Goal: Task Accomplishment & Management: Use online tool/utility

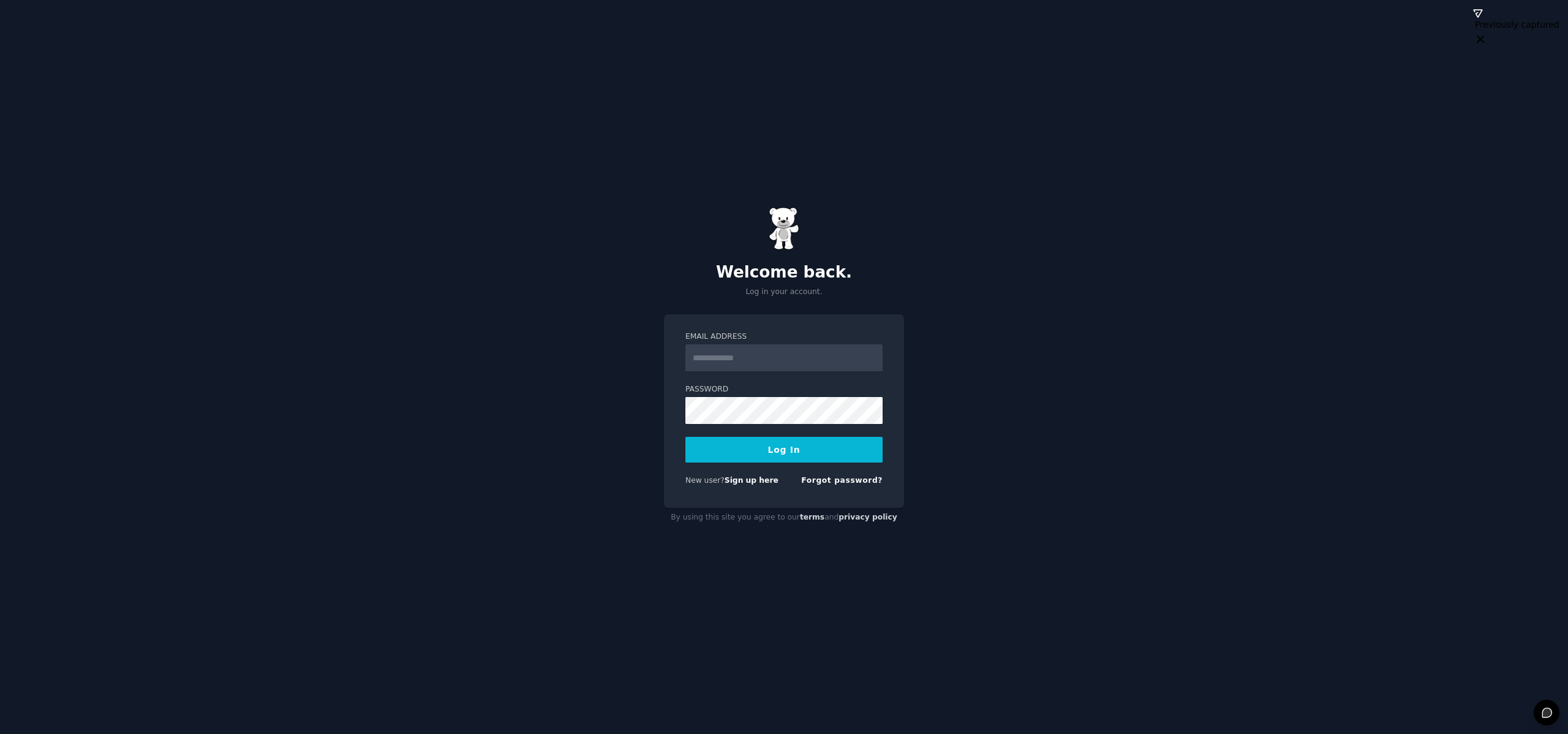
click at [0, 733] on com-1password-button at bounding box center [0, 734] width 0 height 0
type input "**********"
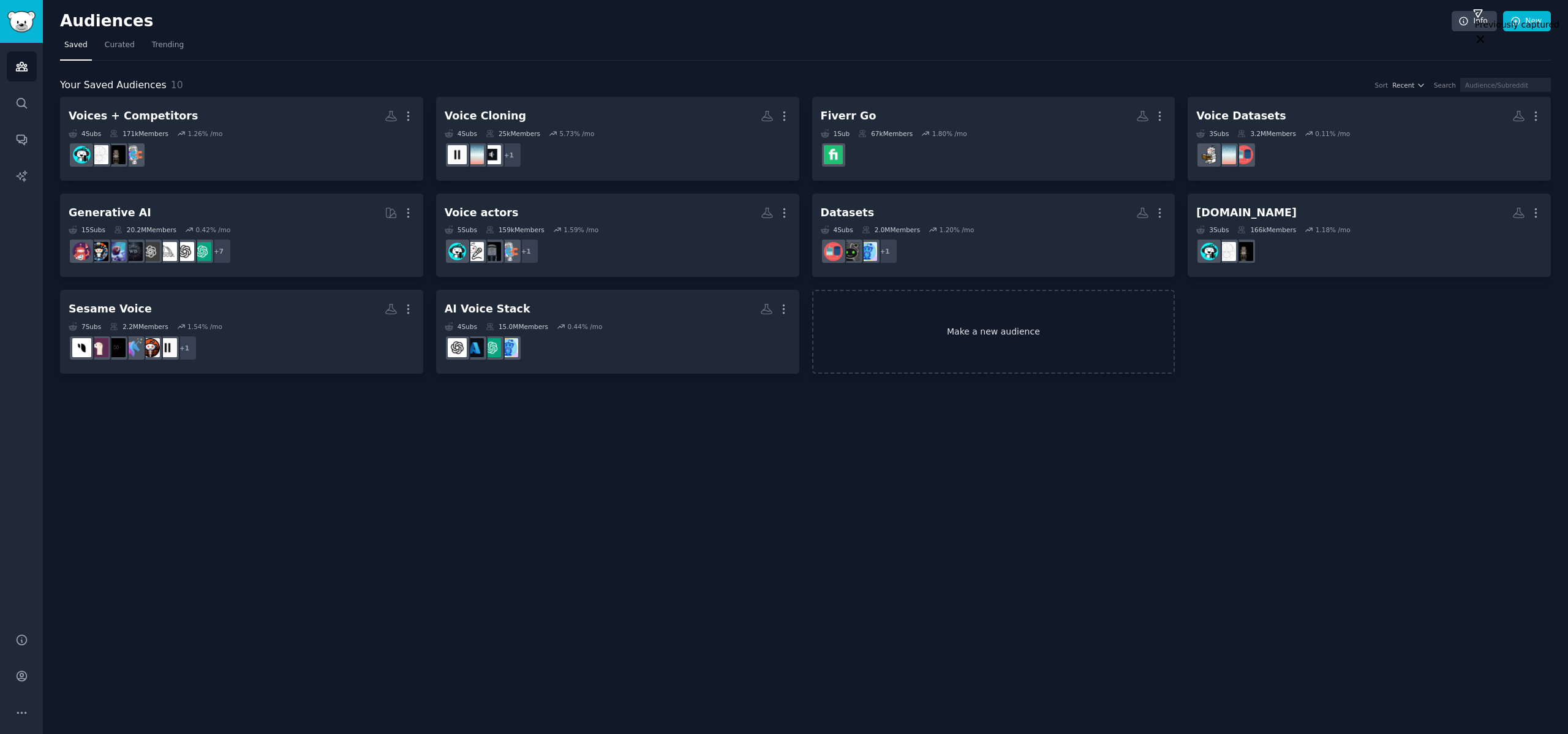
click at [982, 327] on link "Make a new audience" at bounding box center [993, 332] width 363 height 84
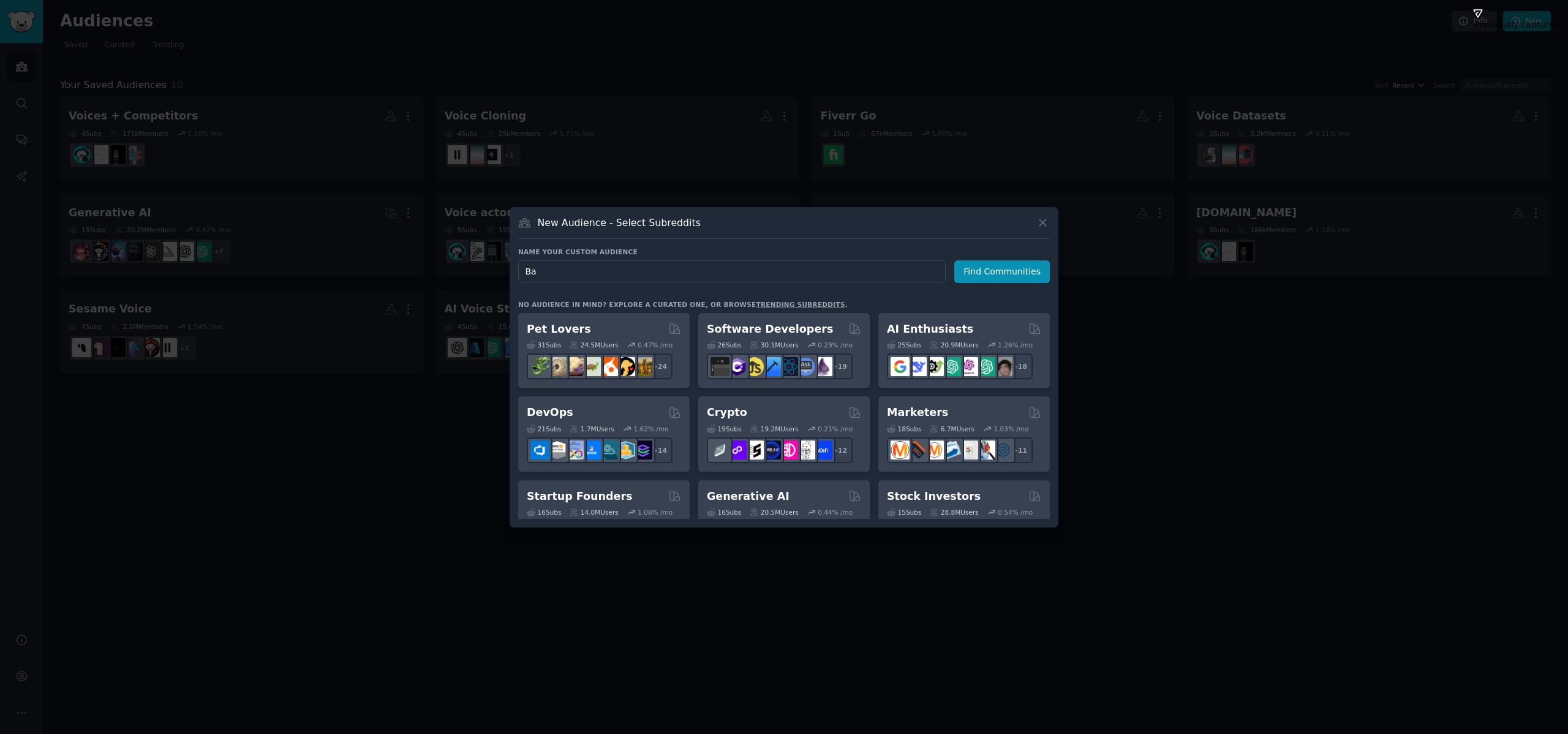
type input "B"
type input "[PERSON_NAME]"
click at [1016, 277] on button "Find Communities" at bounding box center [1001, 271] width 95 height 23
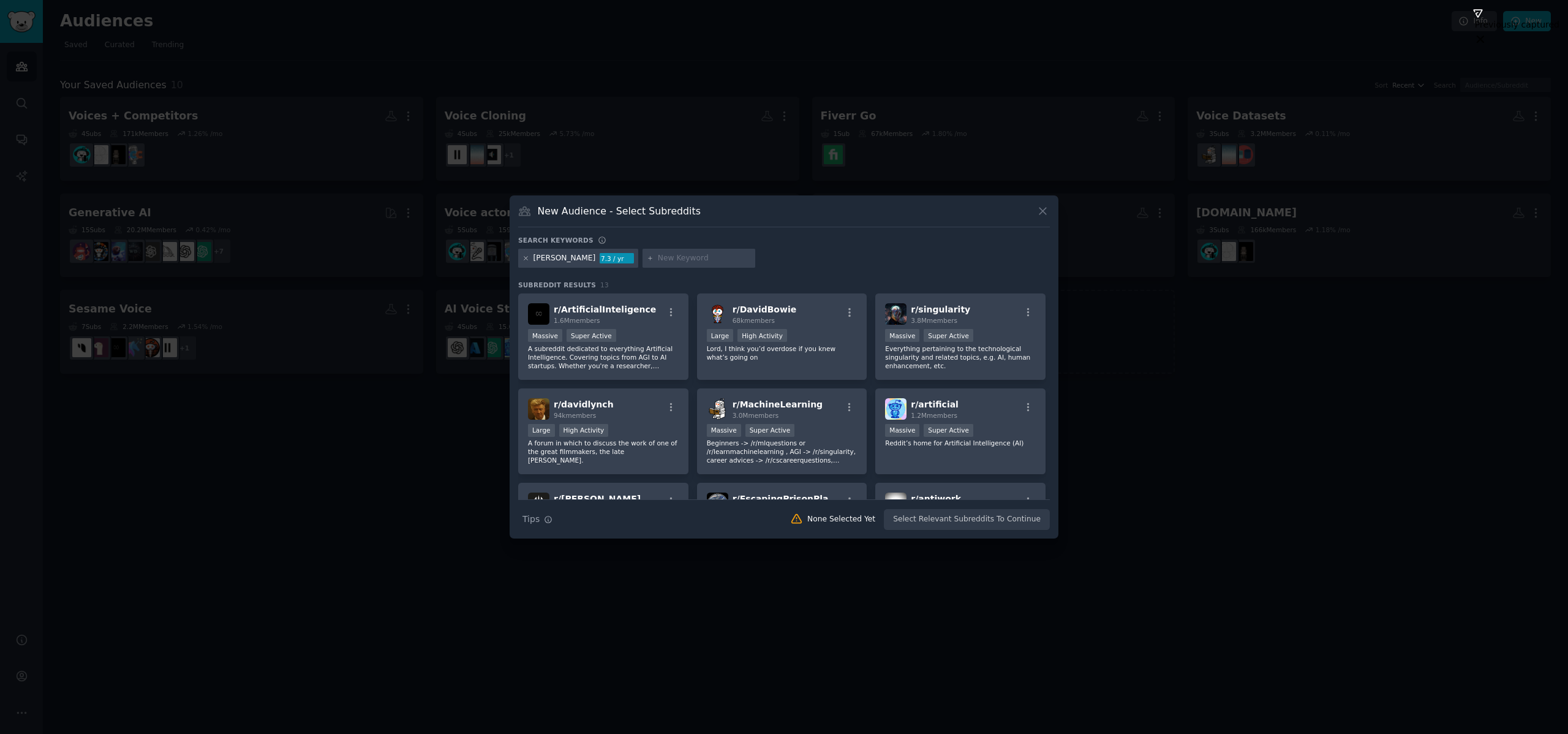
click at [526, 258] on icon at bounding box center [525, 258] width 7 height 7
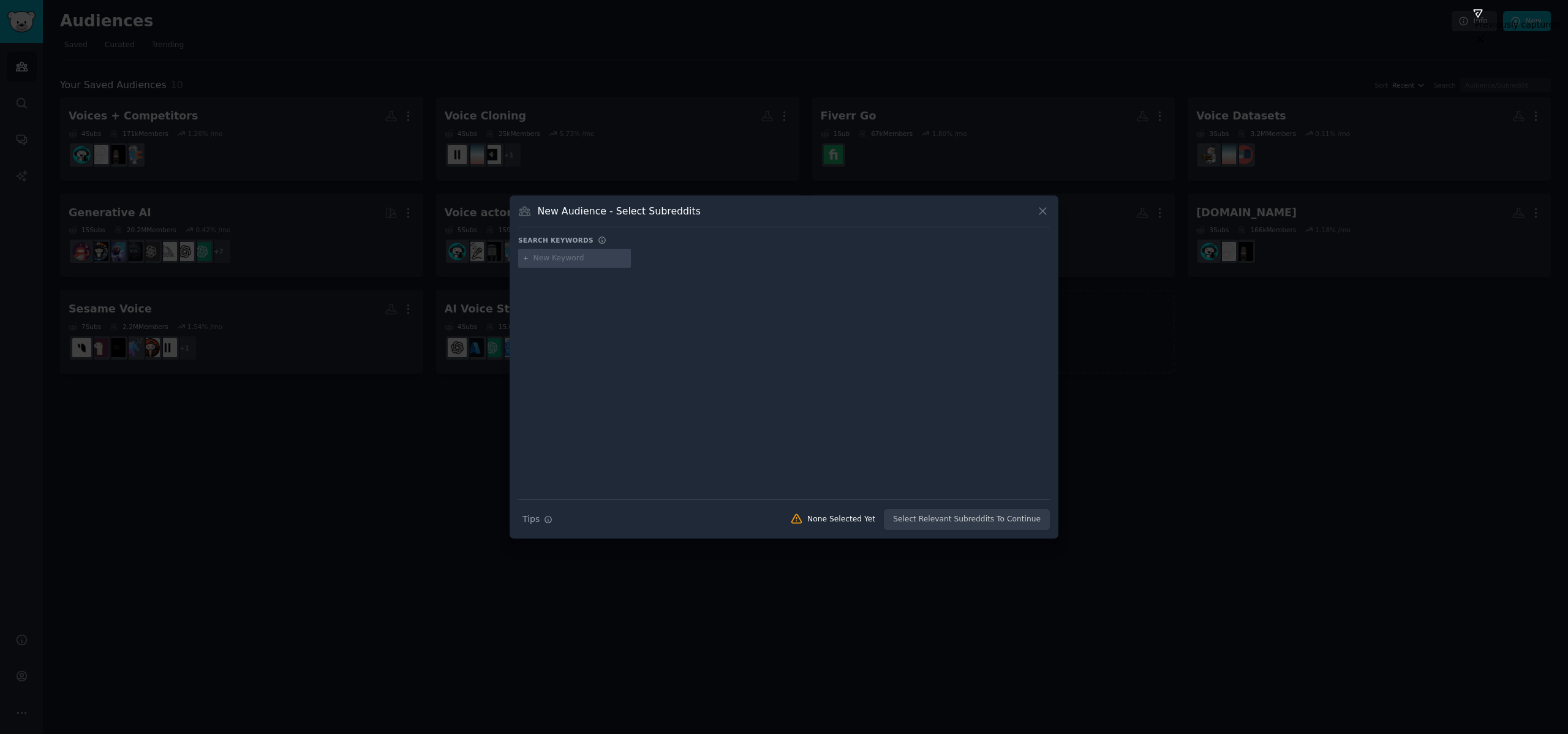
click at [557, 260] on input "text" at bounding box center [579, 258] width 93 height 11
type input ""[PERSON_NAME]""
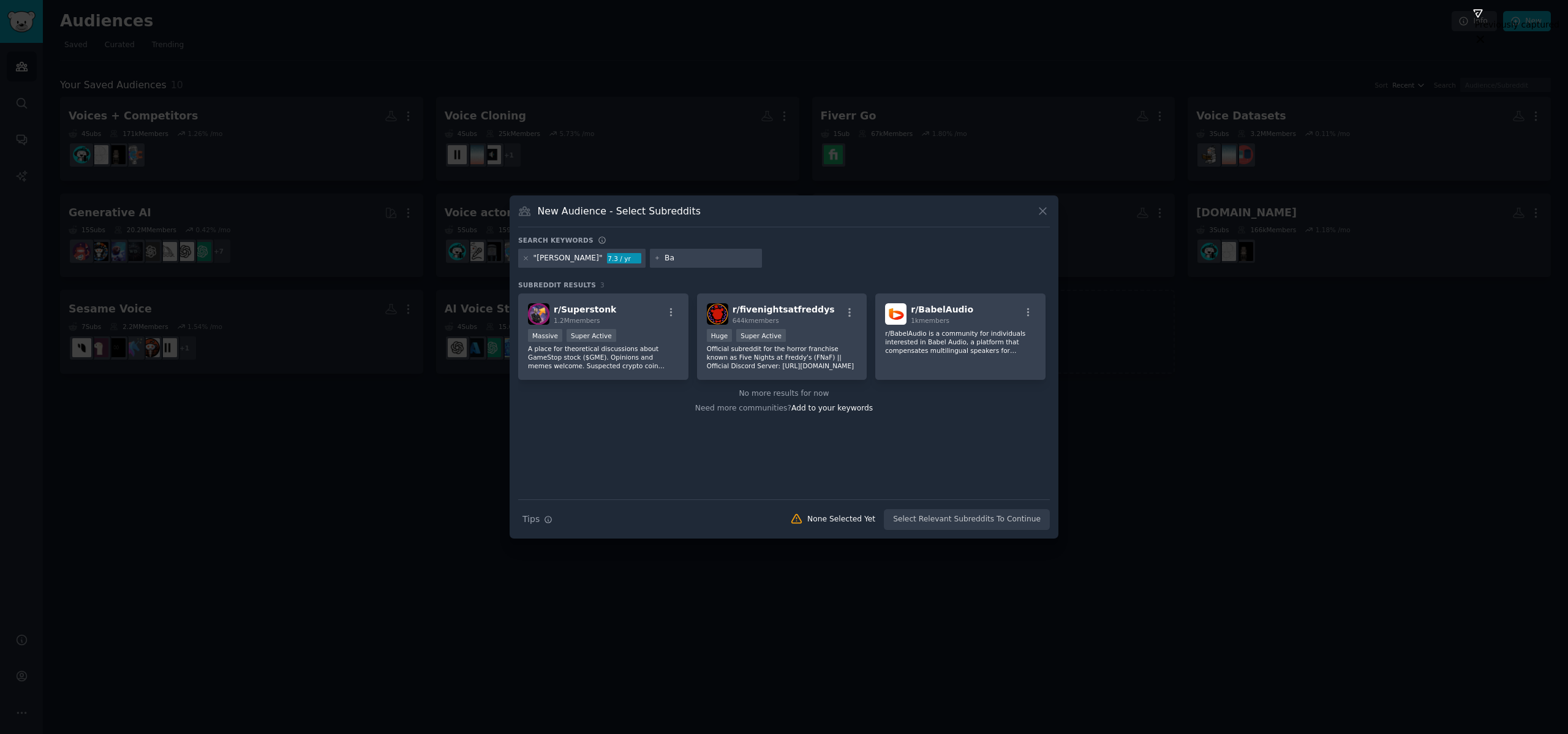
type input "B"
type input ""Babel Audio""
click at [941, 335] on p "r/BabelAudio is a community for individuals interested in Babel Audio, a platfo…" at bounding box center [960, 342] width 151 height 26
click at [690, 258] on input ""Babel Audio"" at bounding box center [710, 258] width 93 height 11
click at [747, 263] on div ""[PERSON_NAME] AI" 7.3 / yr "Babel Audio"" at bounding box center [784, 260] width 531 height 24
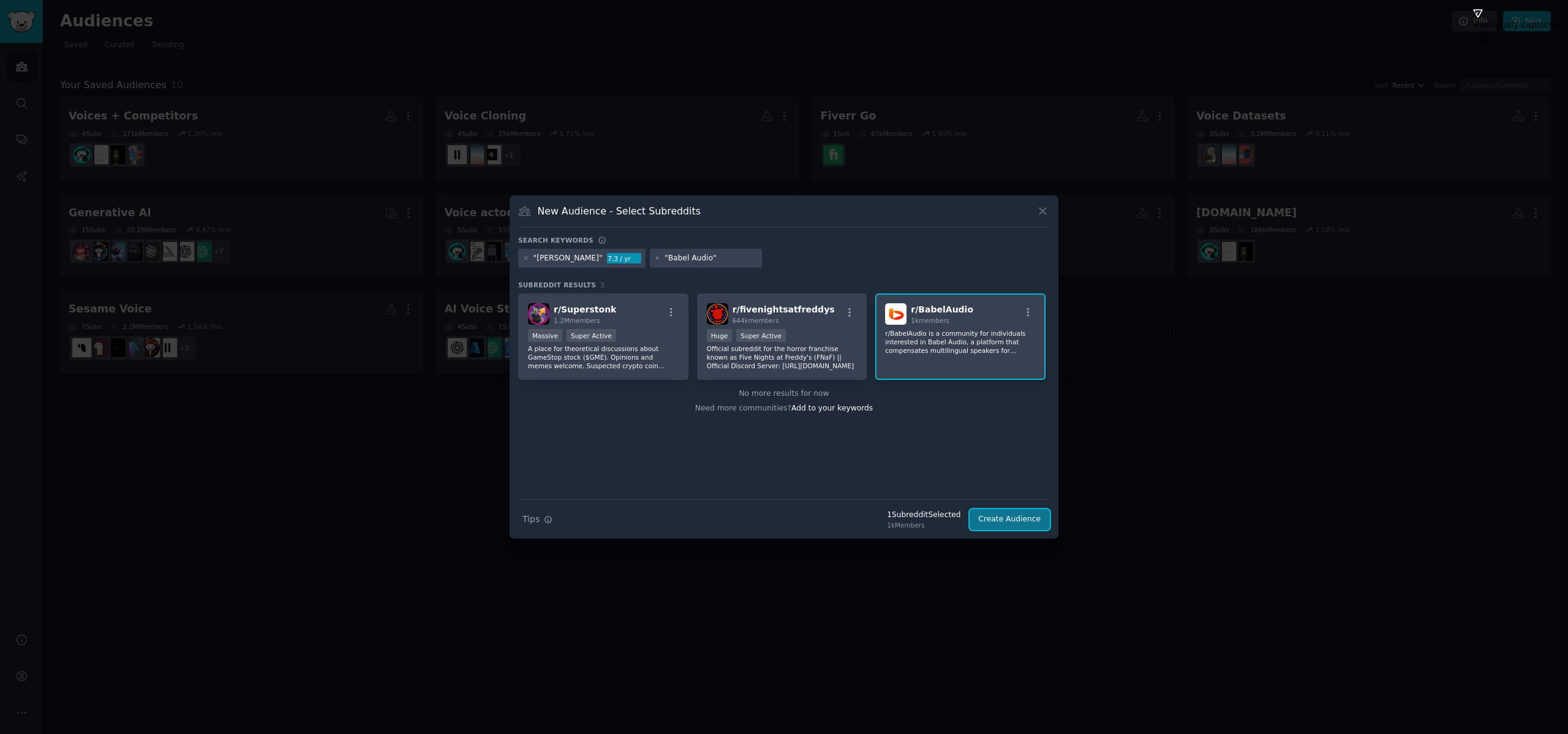
click at [1014, 518] on button "Create Audience" at bounding box center [1009, 519] width 81 height 21
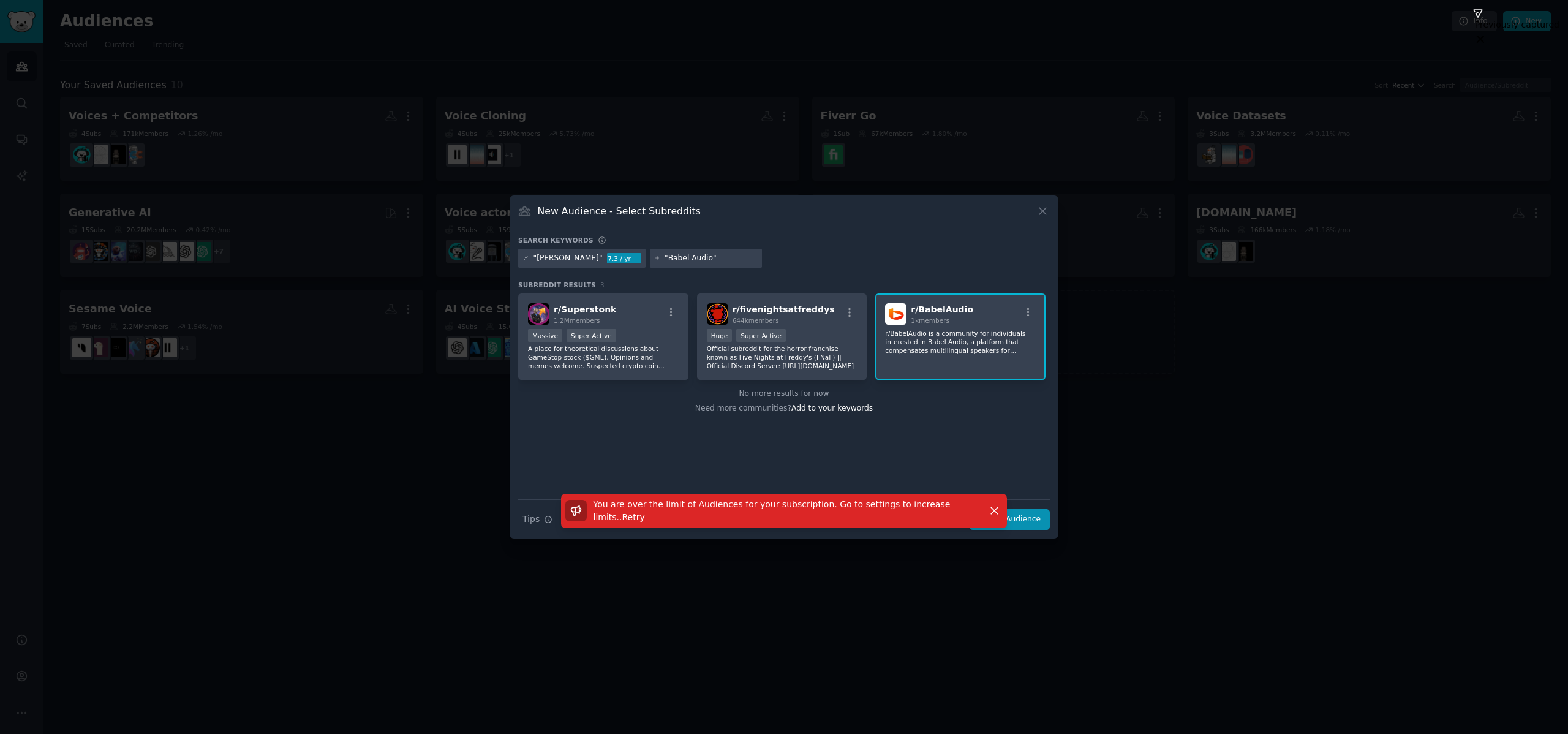
click at [910, 462] on div "r/ Superstonk 1.2M members Massive Super Active A place for theoretical discuss…" at bounding box center [784, 396] width 531 height 206
click at [993, 509] on icon "button" at bounding box center [994, 510] width 13 height 13
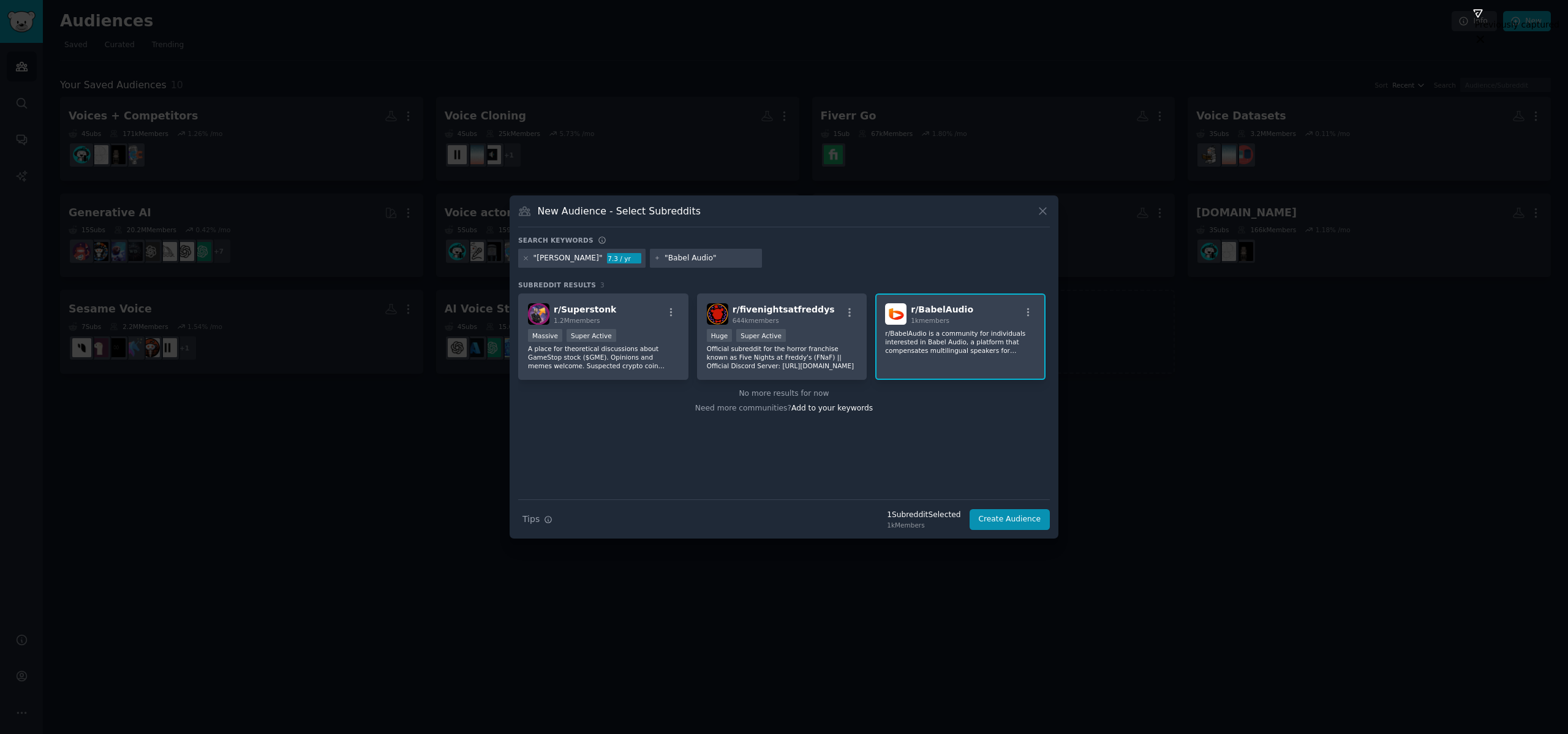
click at [677, 256] on input ""Babel Audio"" at bounding box center [710, 258] width 93 height 11
click at [682, 257] on input ""Babel Audio"" at bounding box center [710, 258] width 93 height 11
click at [683, 258] on input ""Babel Audio"" at bounding box center [710, 258] width 93 height 11
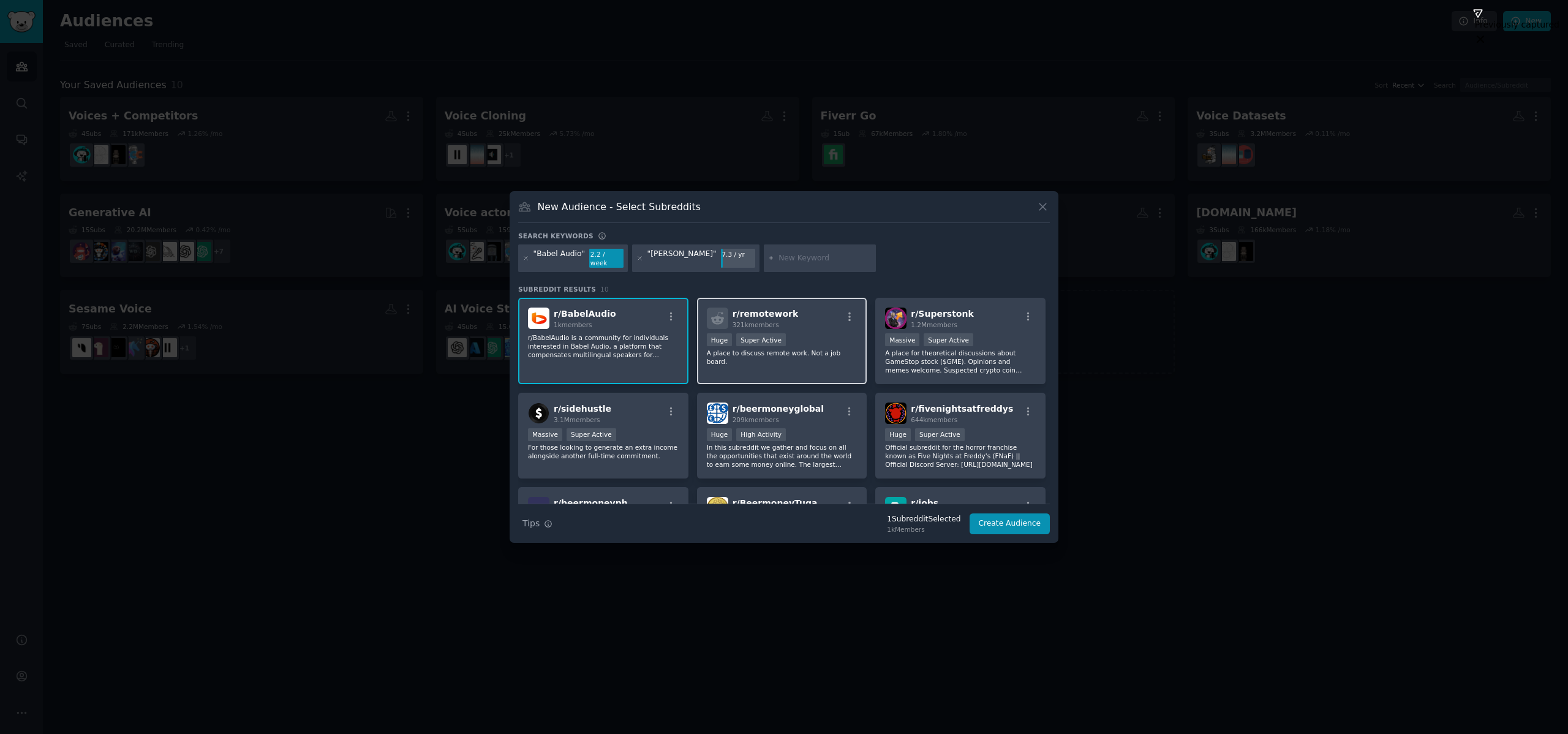
click at [778, 349] on p "A place to discuss remote work. Not a job board." at bounding box center [782, 357] width 151 height 17
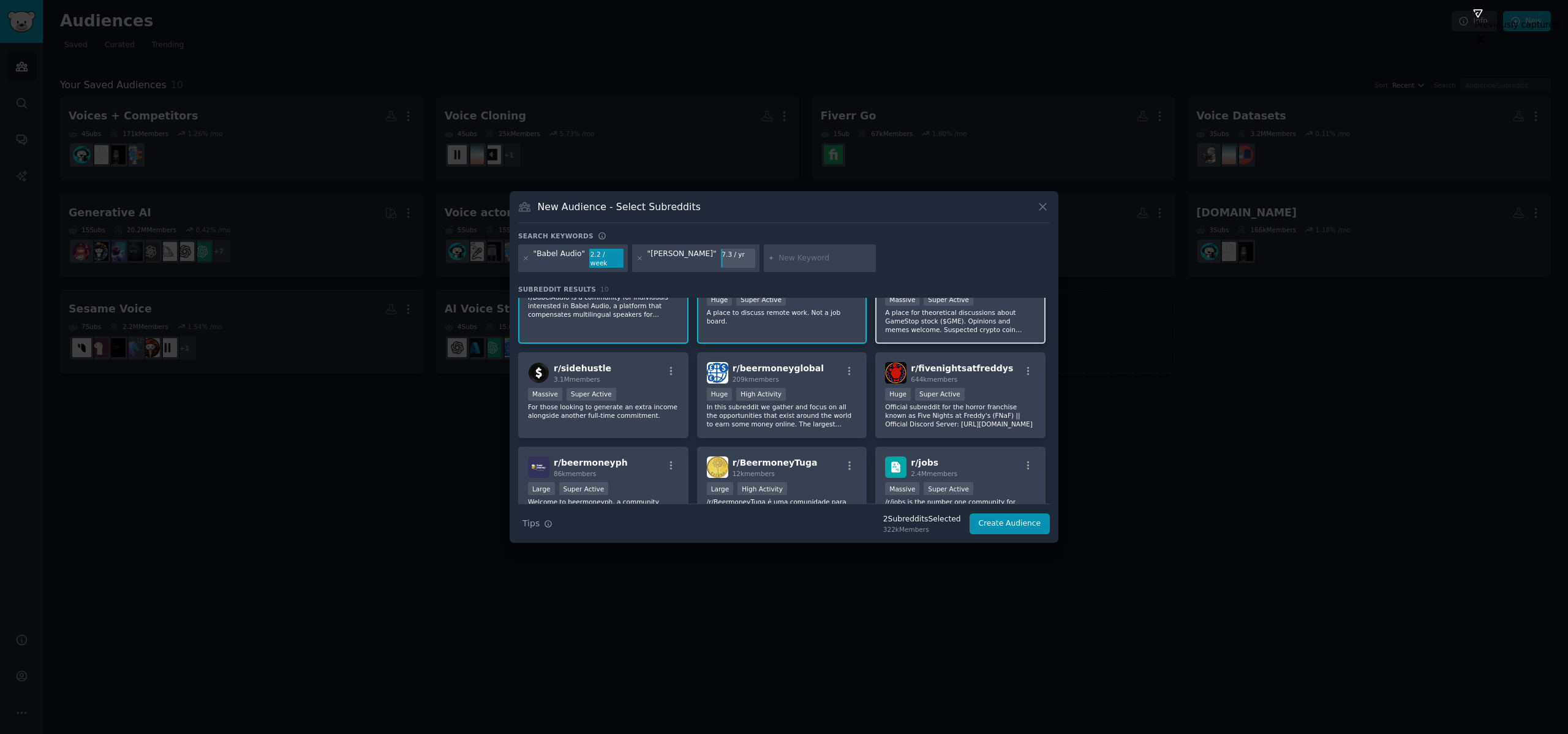
scroll to position [42, 0]
click at [571, 405] on p "For those looking to generate an extra income alongside another full-time commi…" at bounding box center [603, 410] width 151 height 17
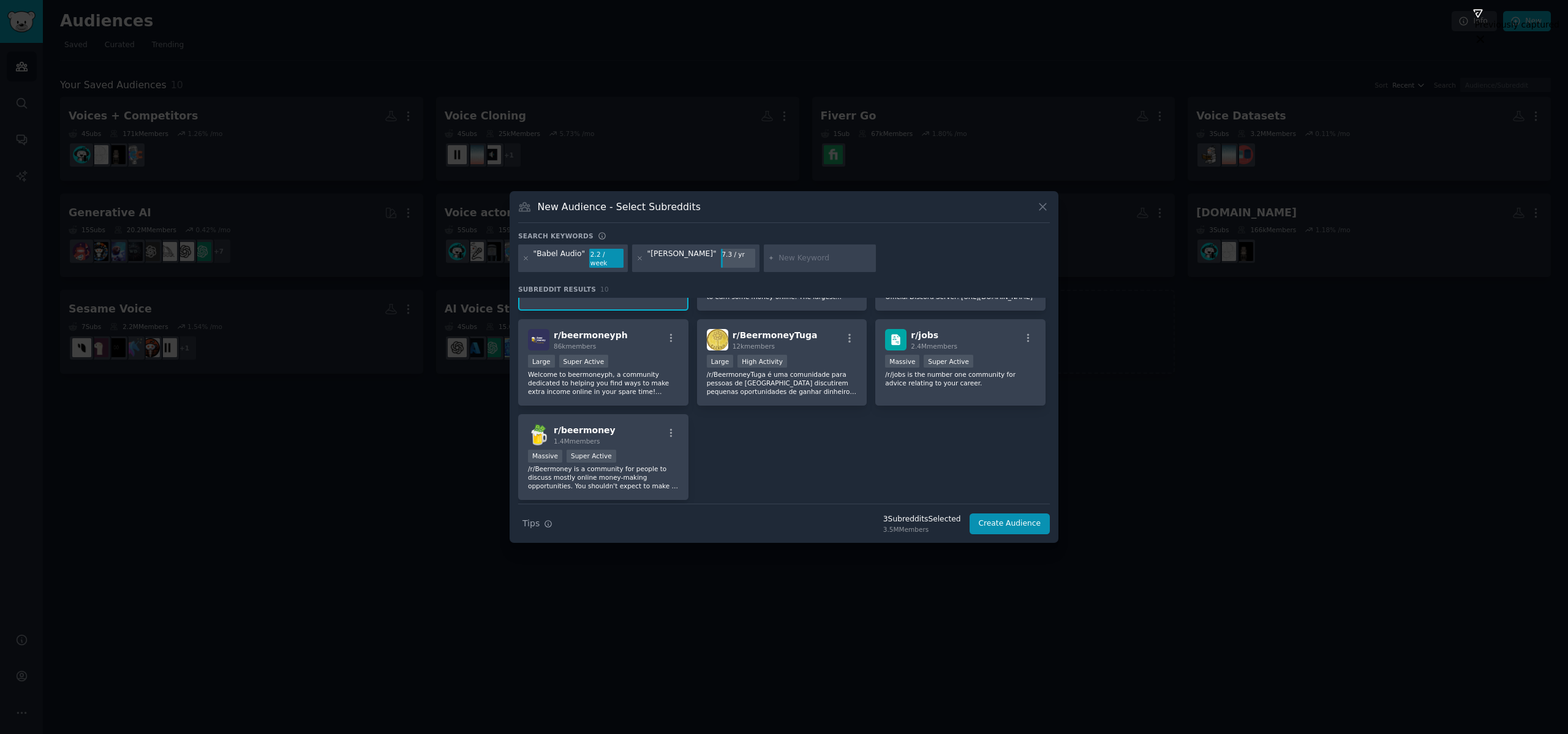
scroll to position [207, 0]
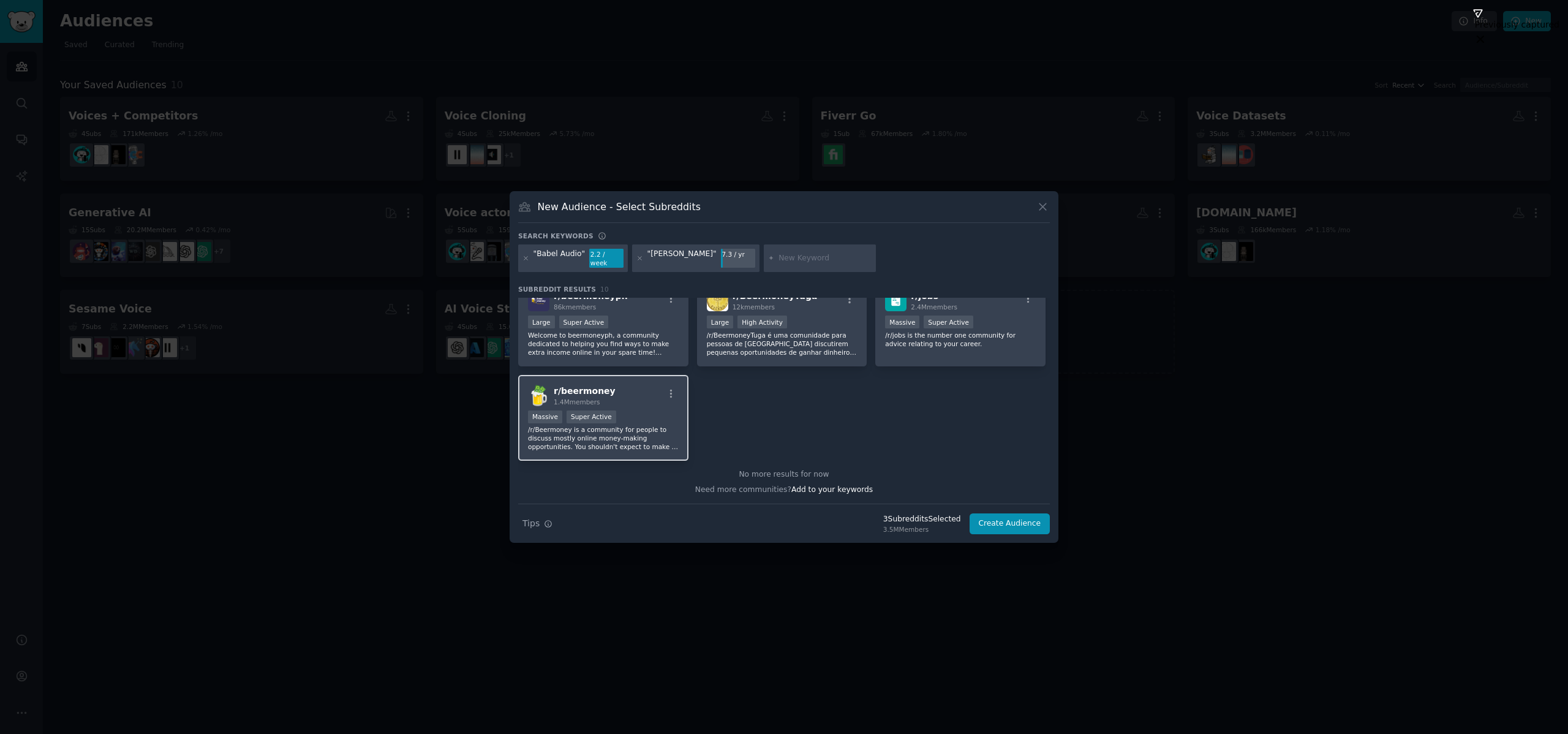
click at [675, 425] on p "/r/Beermoney is a community for people to discuss mostly online money-making op…" at bounding box center [603, 438] width 151 height 26
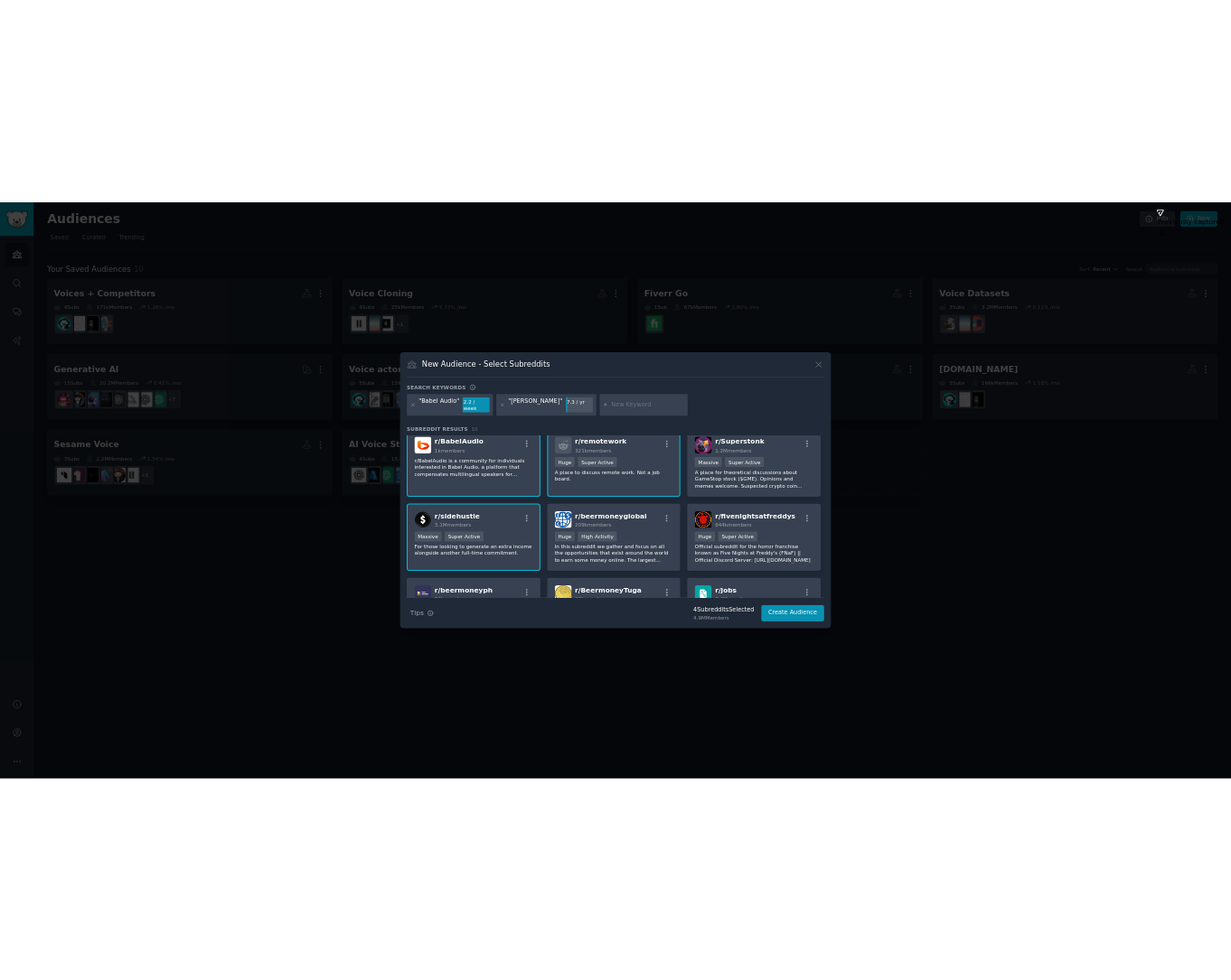
scroll to position [0, 0]
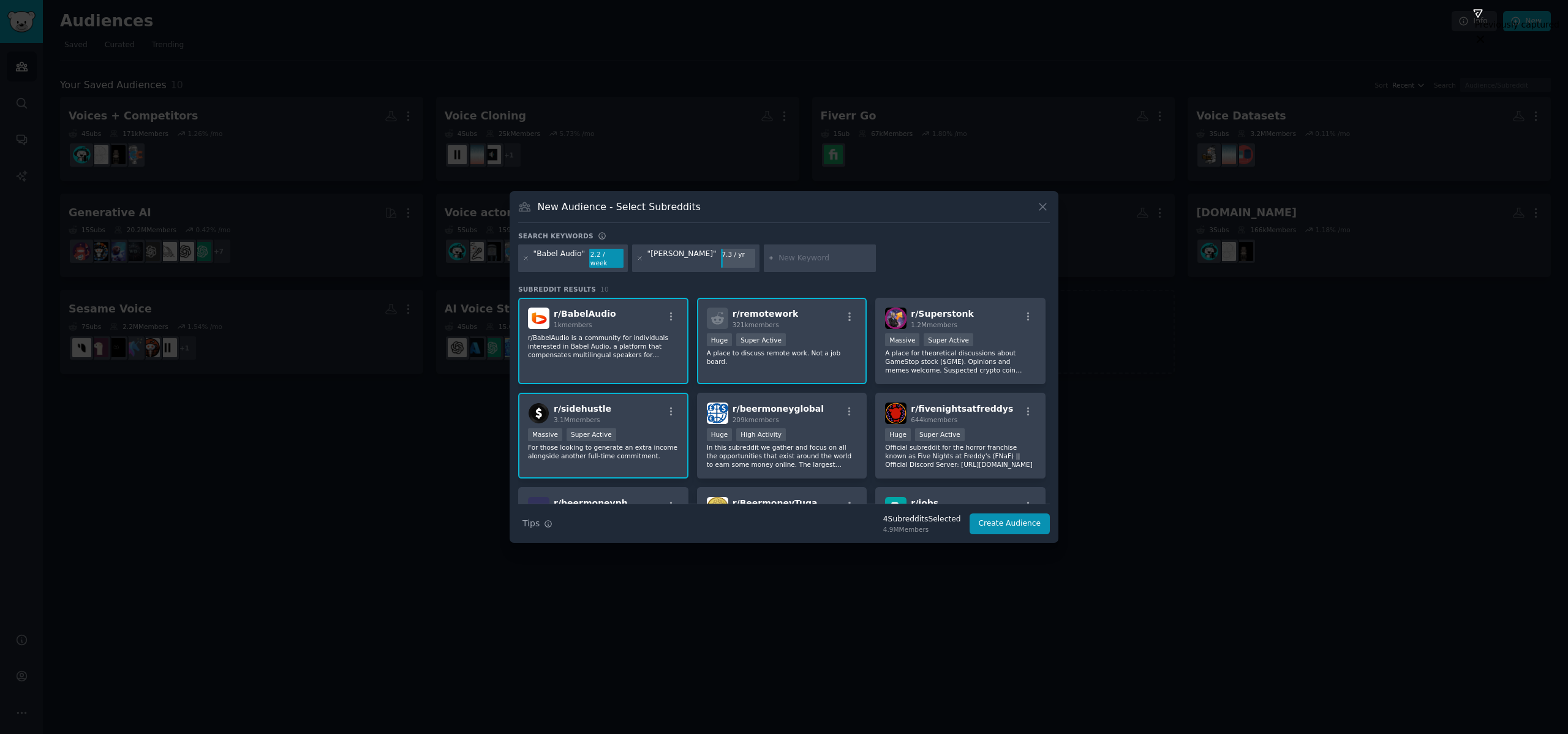
click at [826, 360] on p "A place to discuss remote work. Not a job board." at bounding box center [782, 357] width 151 height 17
click at [1004, 522] on button "Create Audience" at bounding box center [1009, 524] width 81 height 21
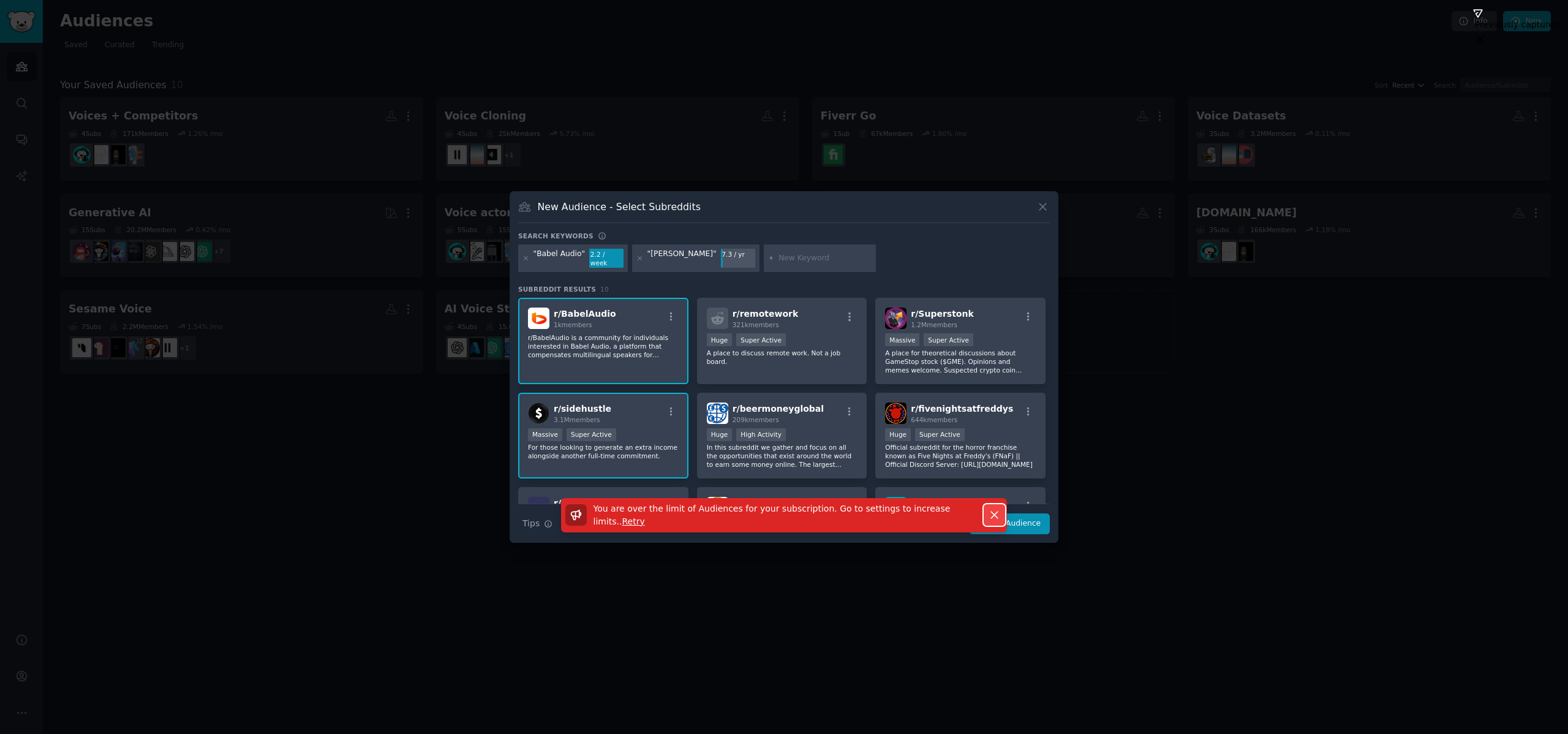
click at [993, 508] on icon "button" at bounding box center [994, 514] width 13 height 13
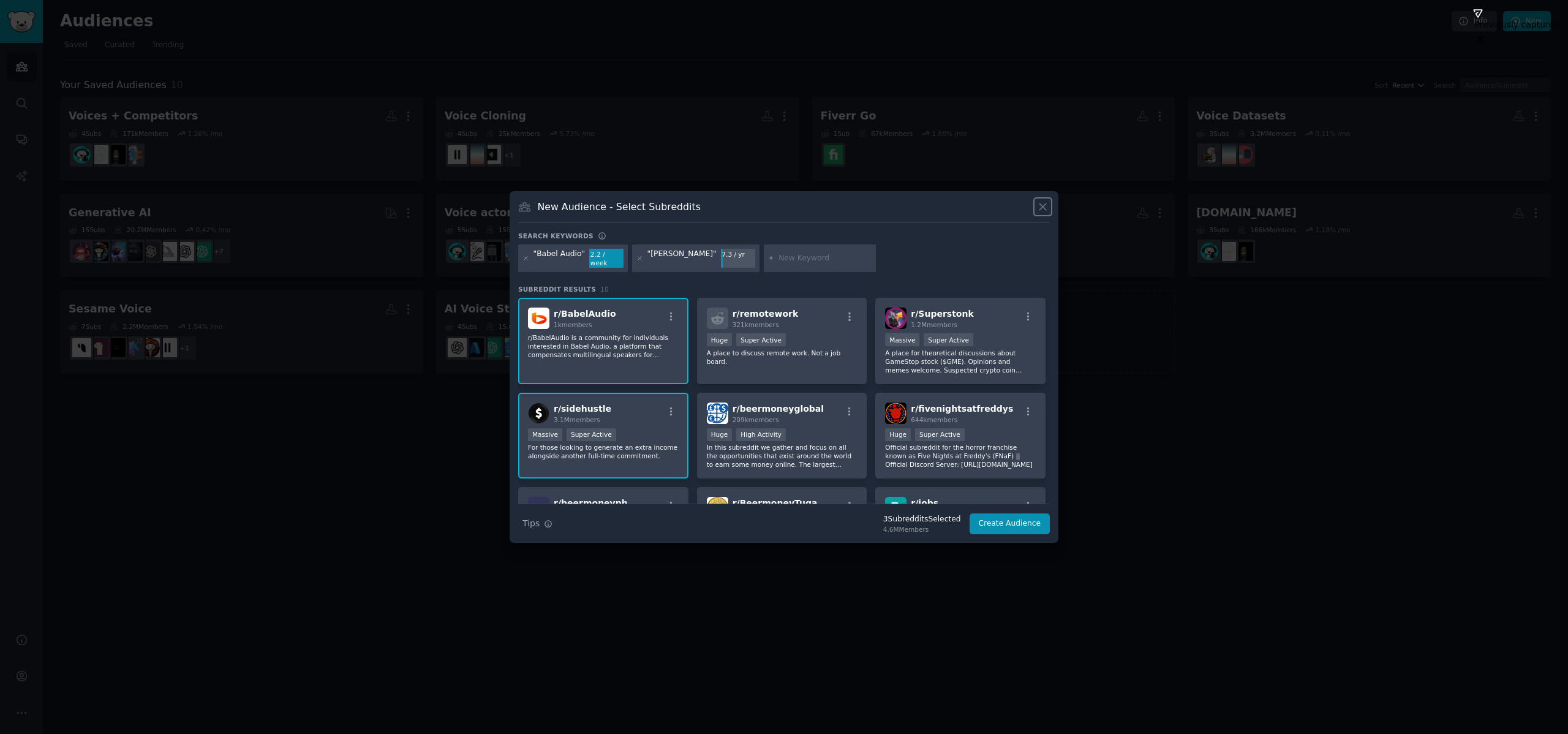
click at [1041, 210] on icon at bounding box center [1043, 207] width 7 height 7
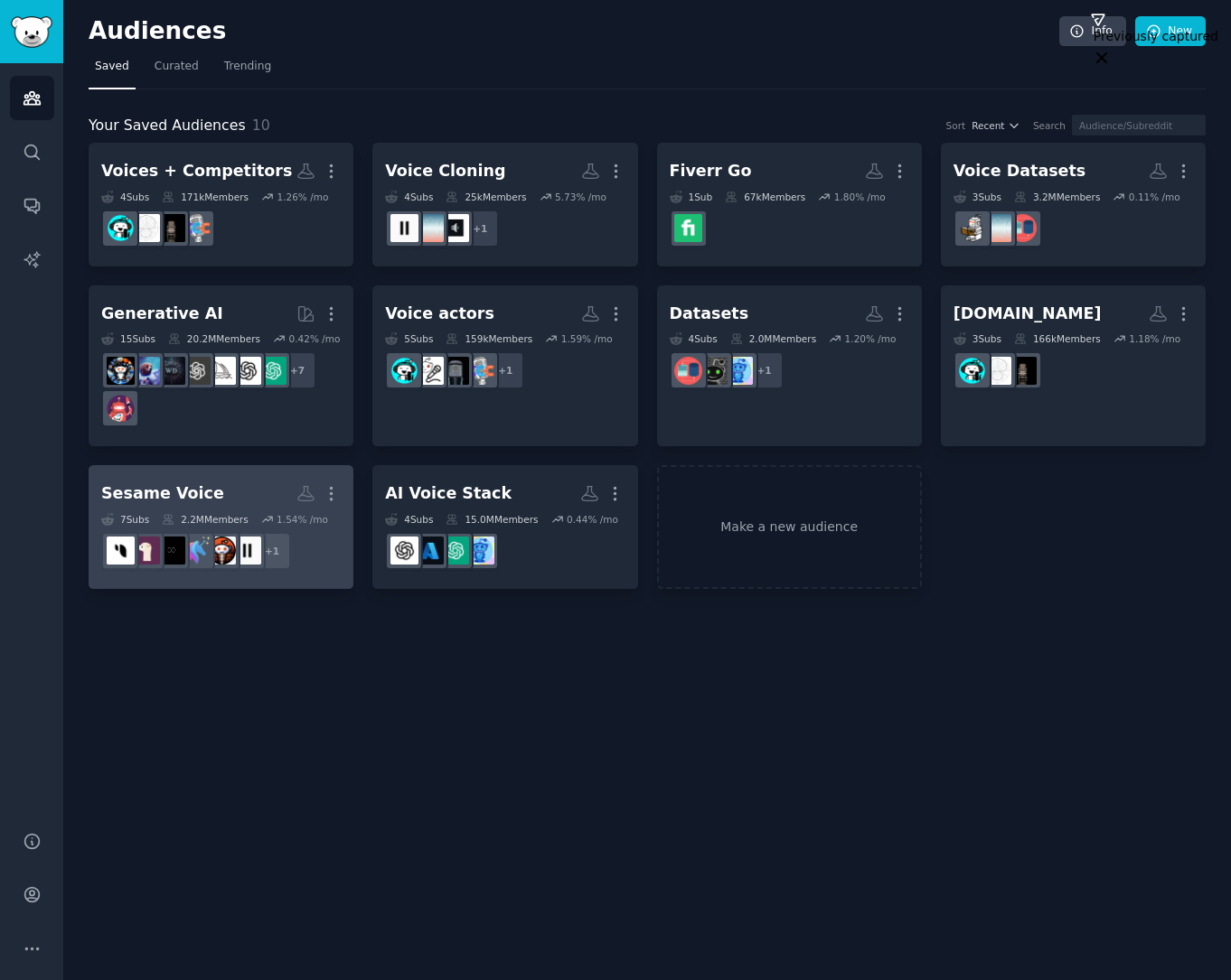
click at [217, 492] on h2 "Sesame Voice Custom Audience More" at bounding box center [222, 494] width 240 height 32
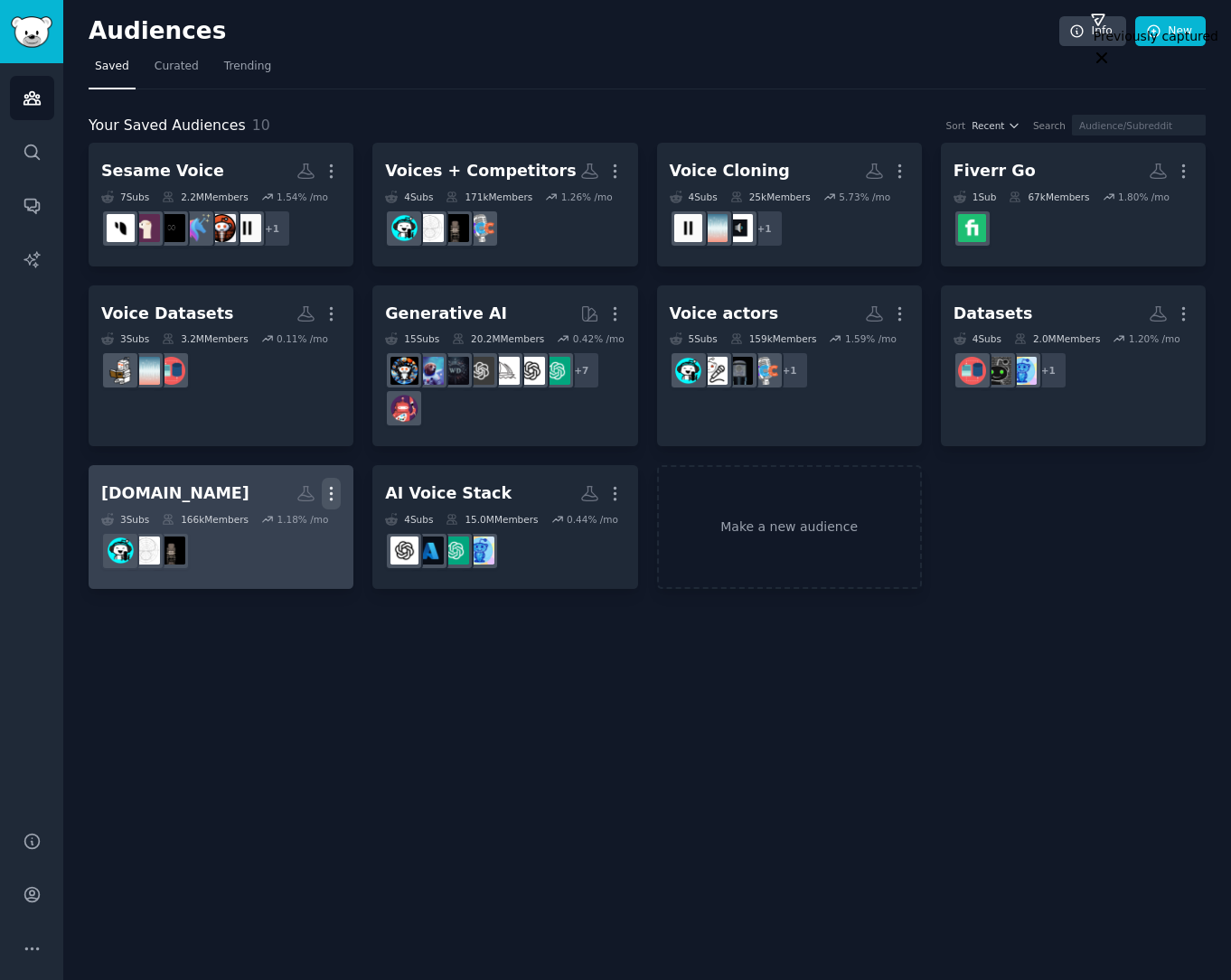
click at [330, 495] on icon "button" at bounding box center [331, 495] width 2 height 13
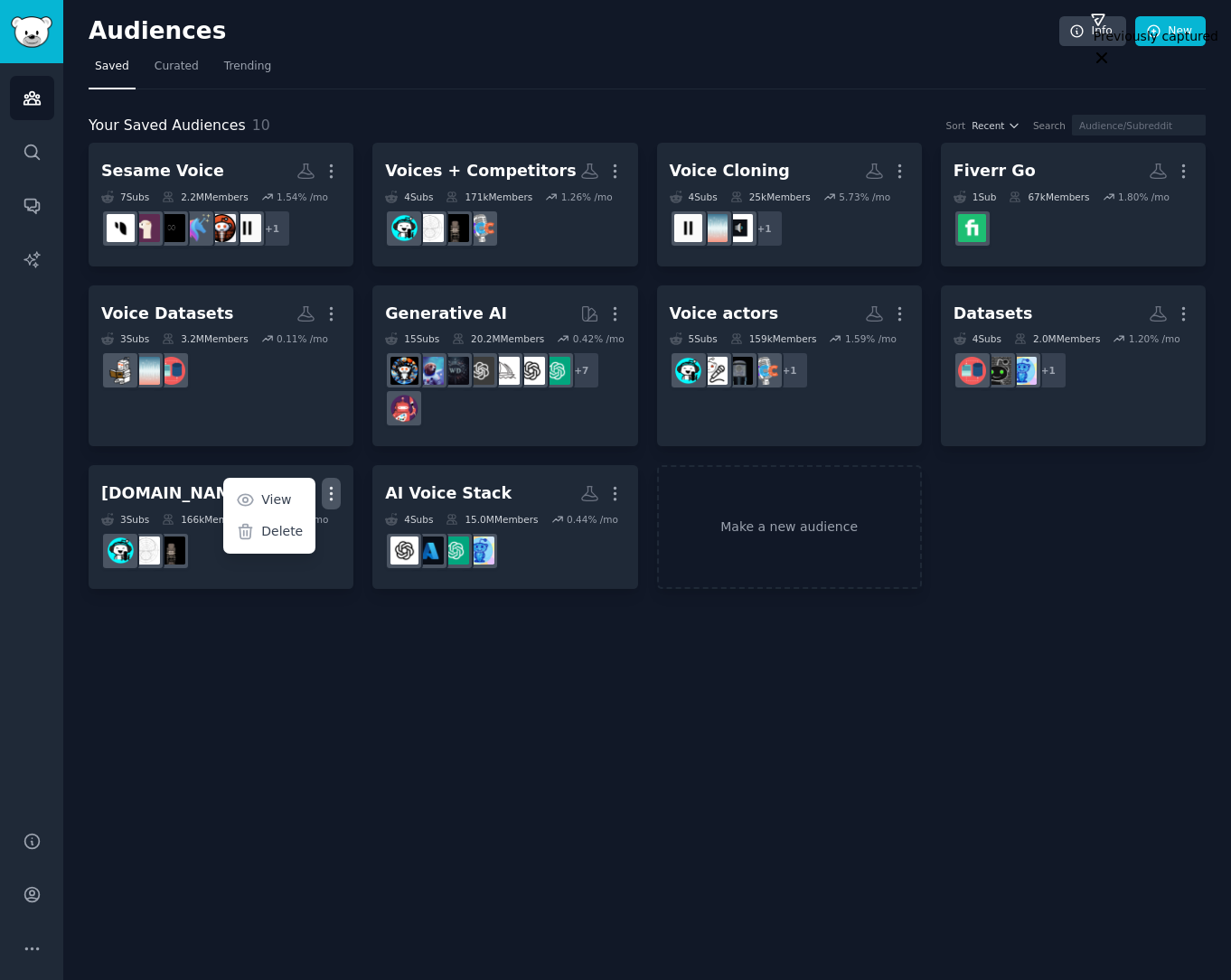
click at [615, 677] on div "Audiences Info New Saved Curated Trending Your Saved Audiences 10 Sort Recent S…" at bounding box center [647, 490] width 1167 height 980
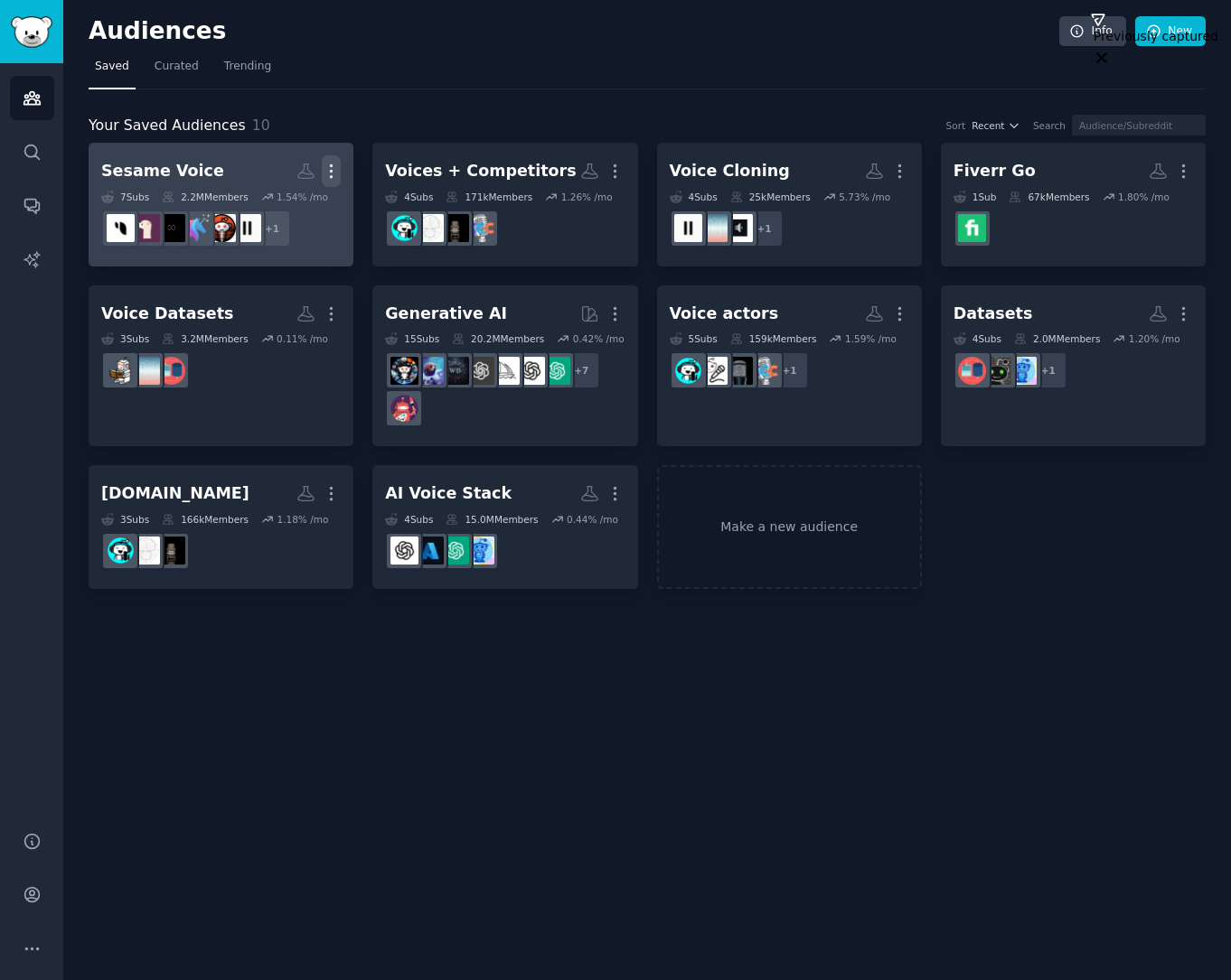
click at [333, 167] on icon "button" at bounding box center [330, 171] width 19 height 19
click at [287, 213] on p "Delete" at bounding box center [282, 209] width 42 height 19
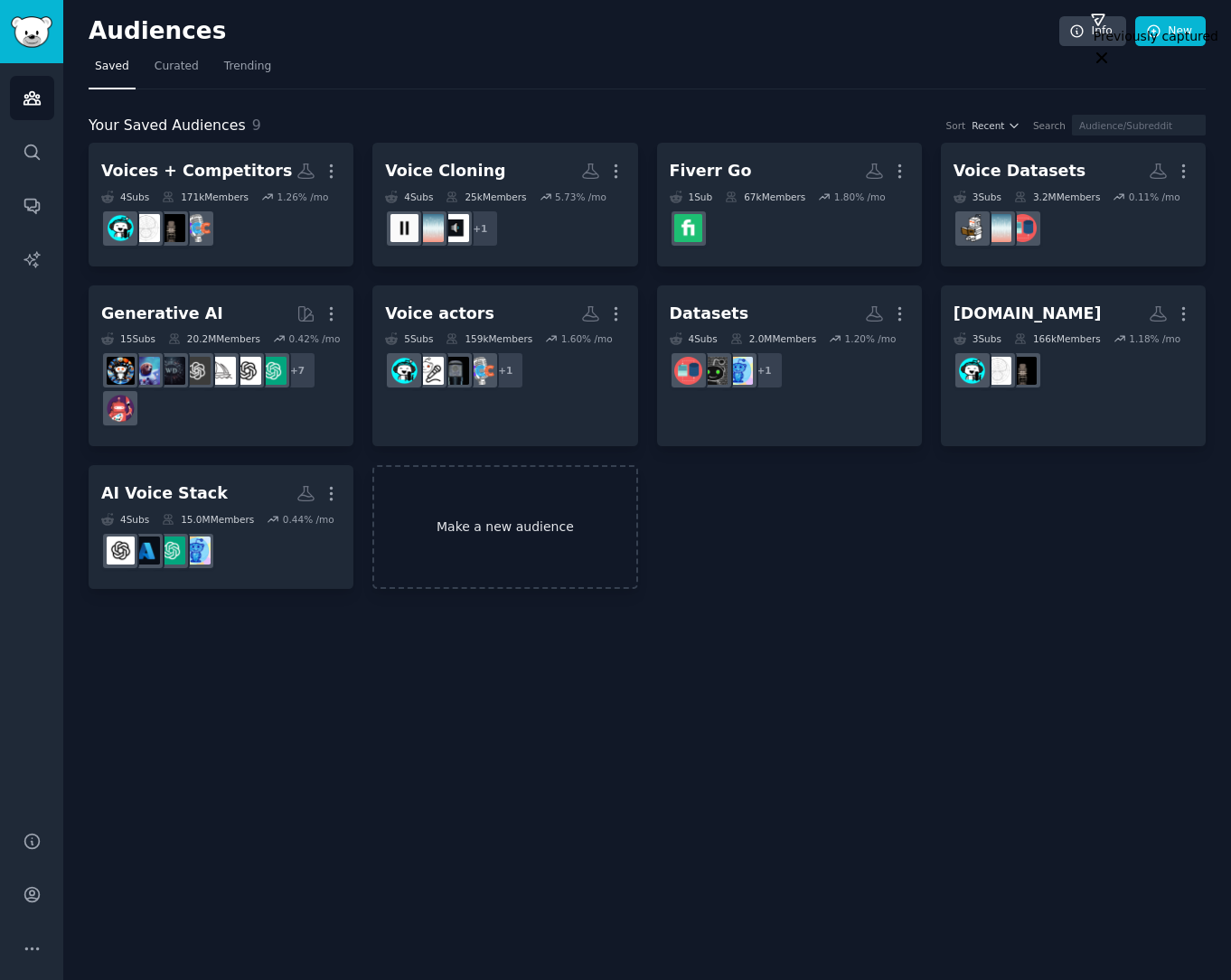
click at [480, 527] on link "Make a new audience" at bounding box center [505, 527] width 265 height 123
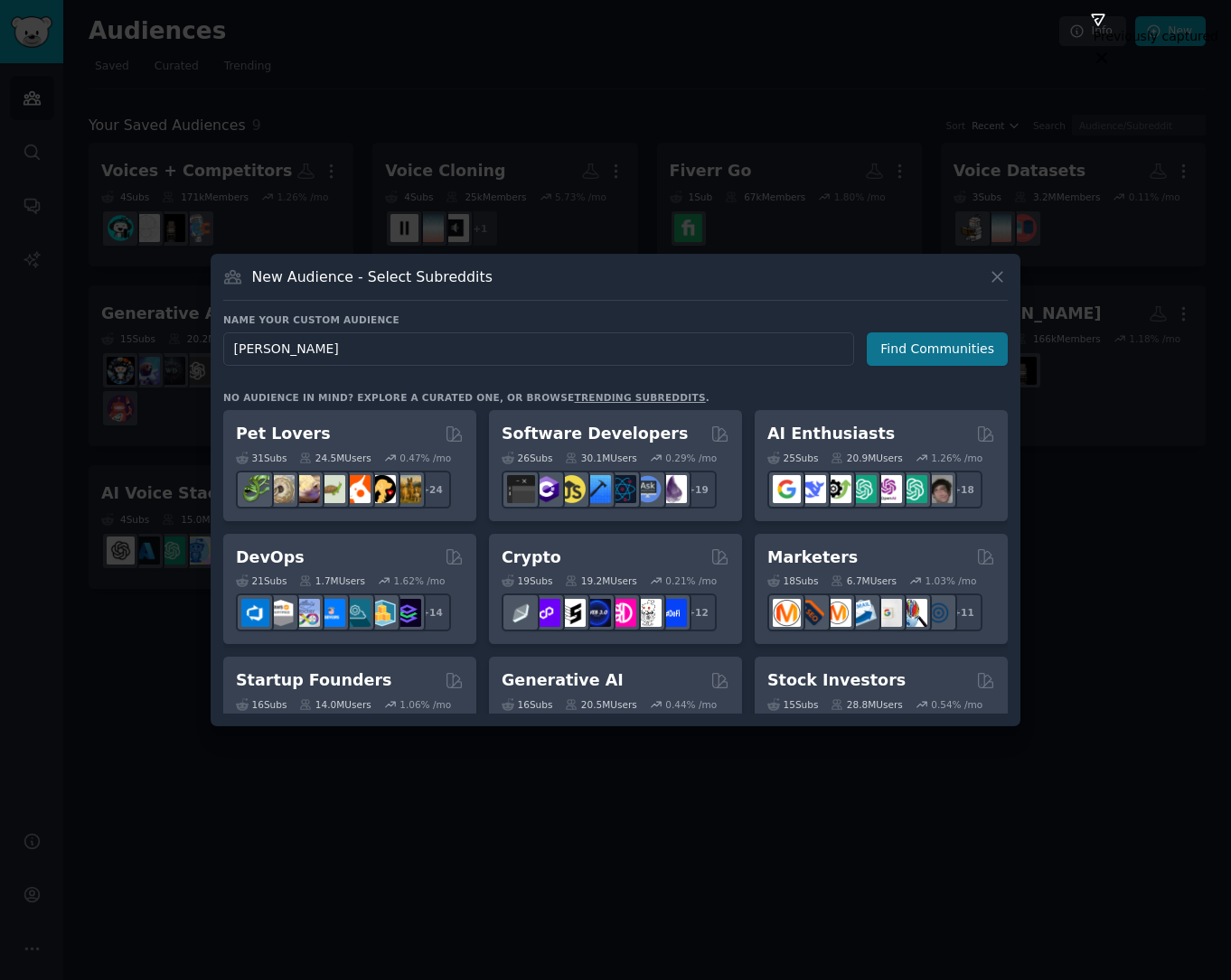
type input "[PERSON_NAME]"
click at [924, 342] on button "Find Communities" at bounding box center [937, 348] width 141 height 34
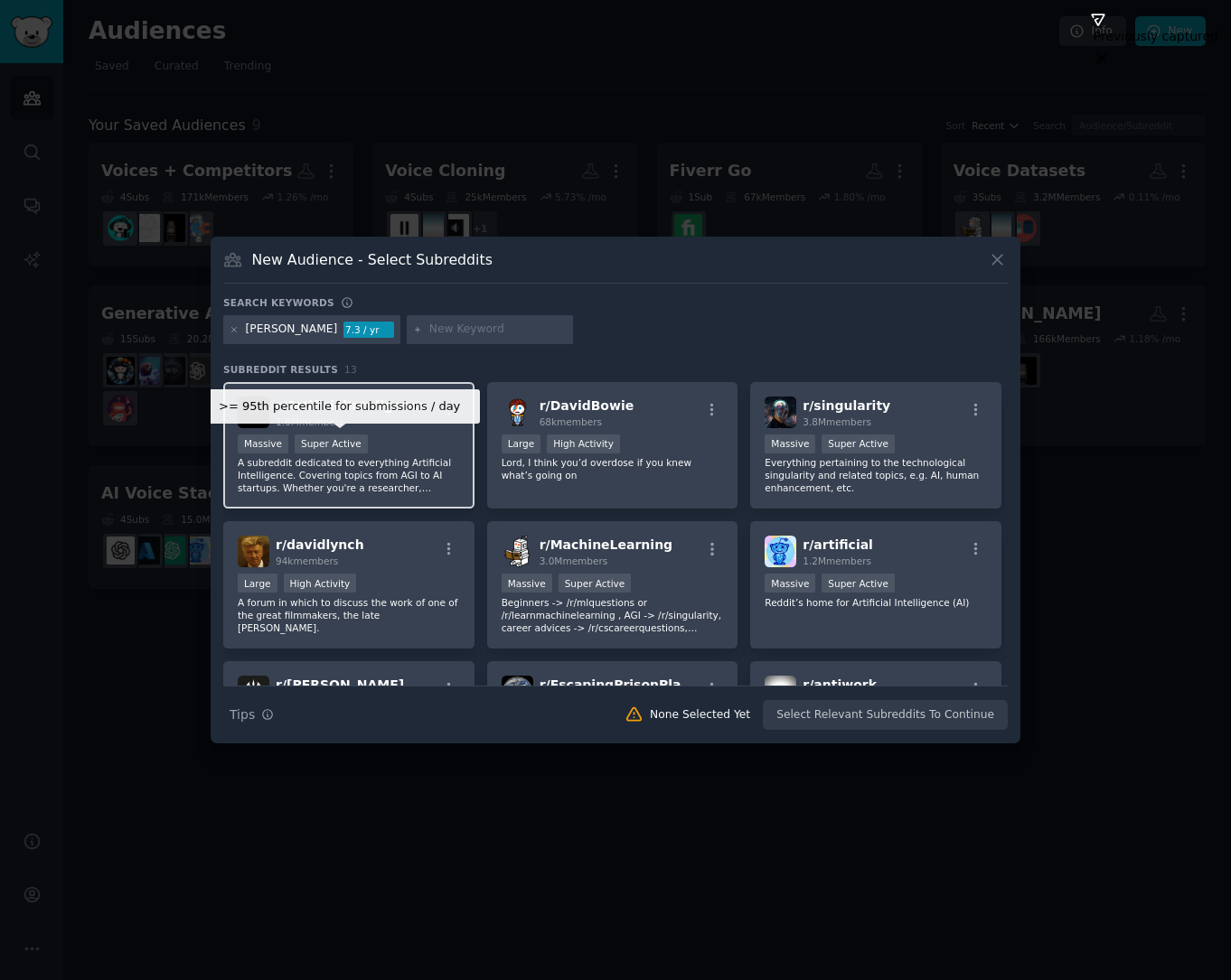
scroll to position [423, 0]
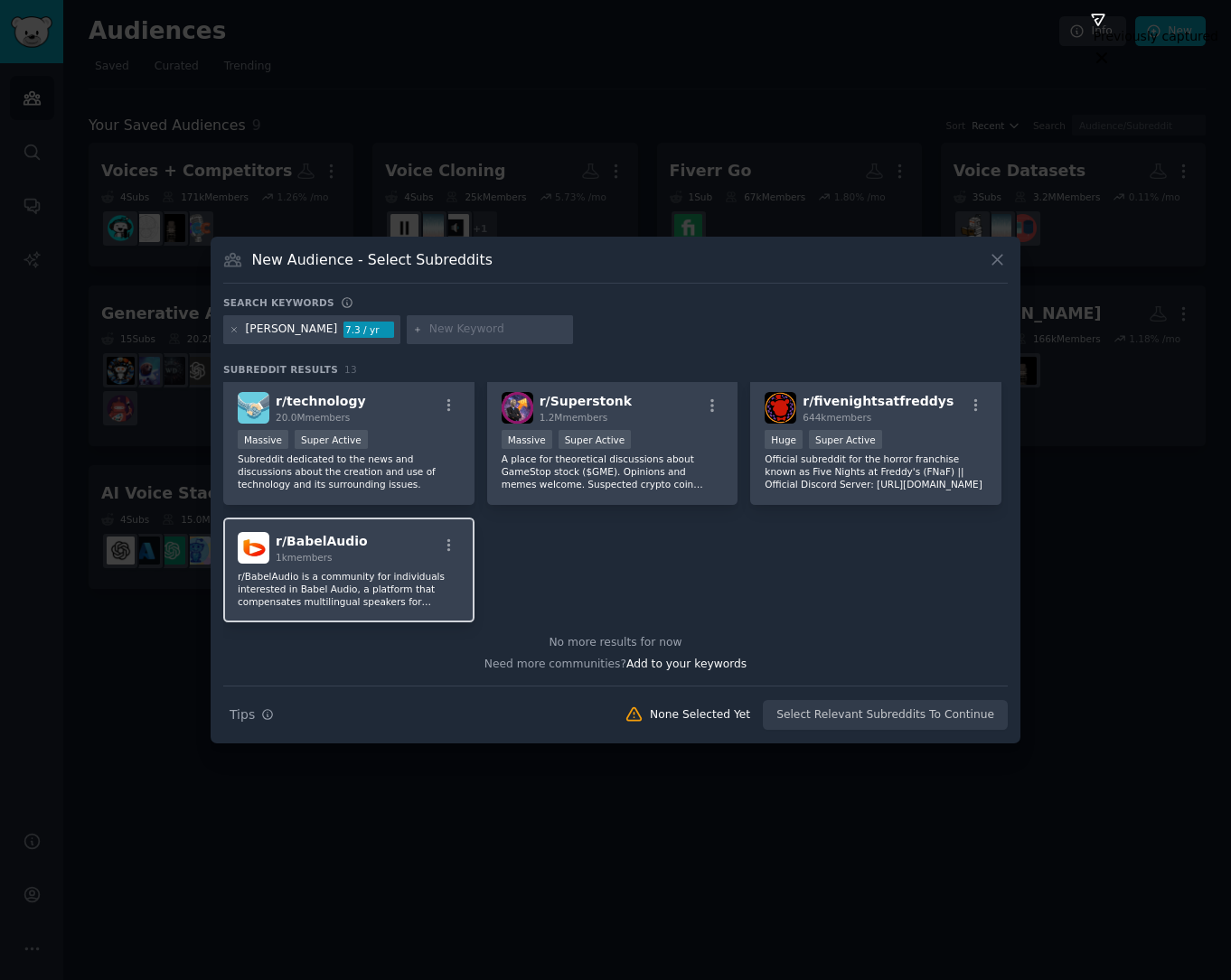
click at [368, 556] on div "r/ BabelAudio 1k members" at bounding box center [349, 547] width 222 height 32
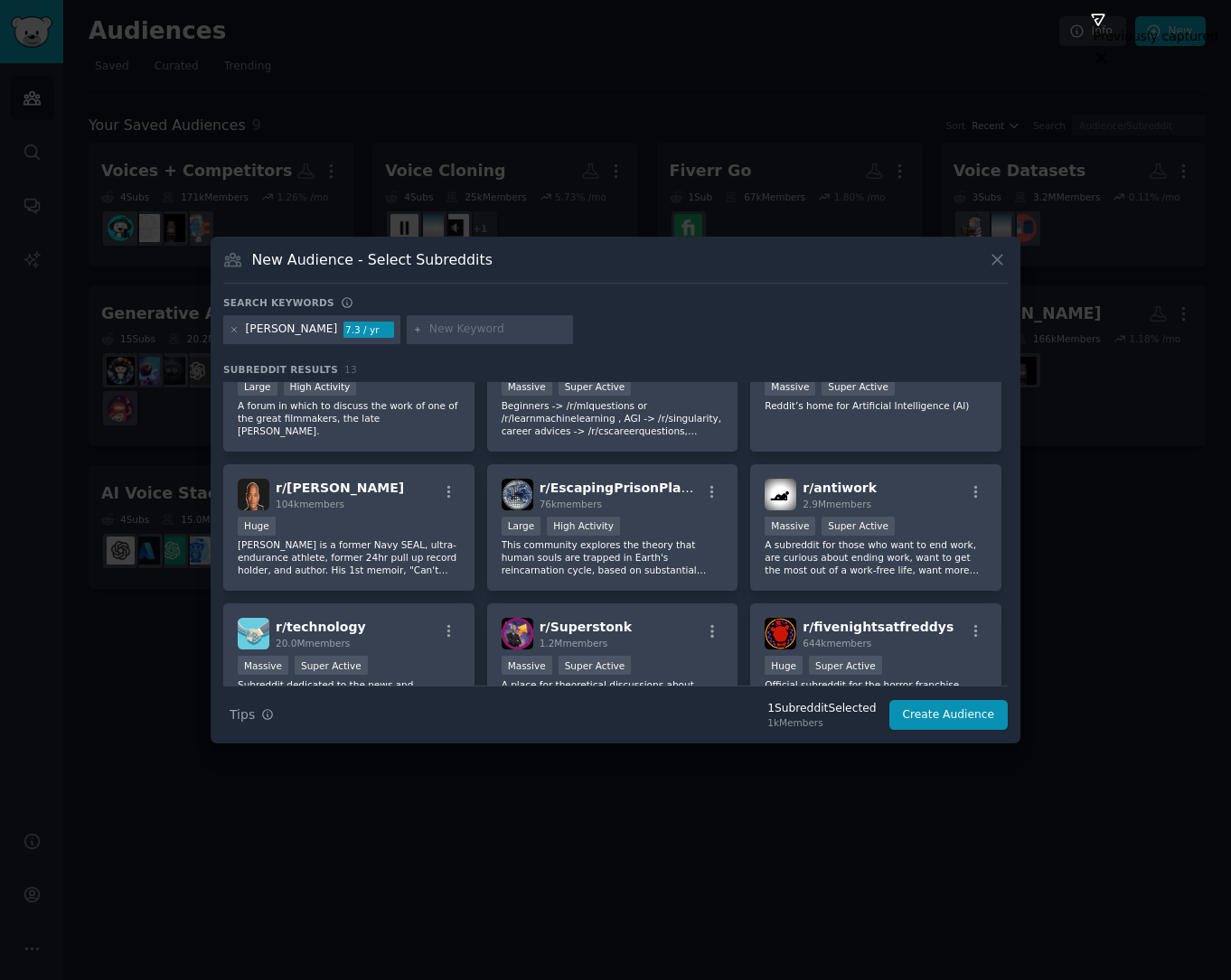
scroll to position [0, 0]
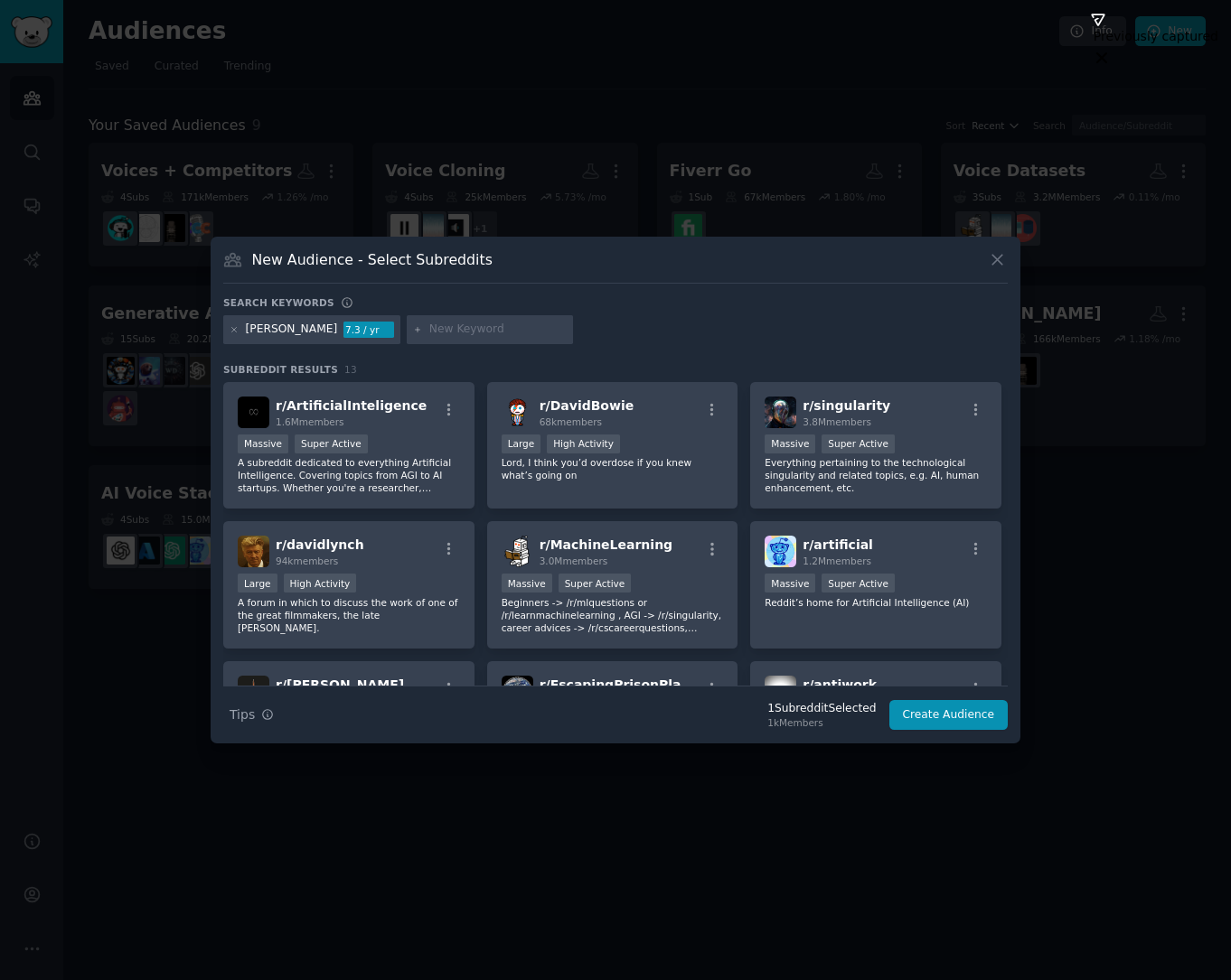
click at [248, 329] on div "[PERSON_NAME]" at bounding box center [292, 329] width 93 height 16
click at [286, 327] on div "[PERSON_NAME]" at bounding box center [292, 329] width 93 height 16
click at [429, 332] on input "text" at bounding box center [497, 329] width 137 height 16
type input ""babel audio""
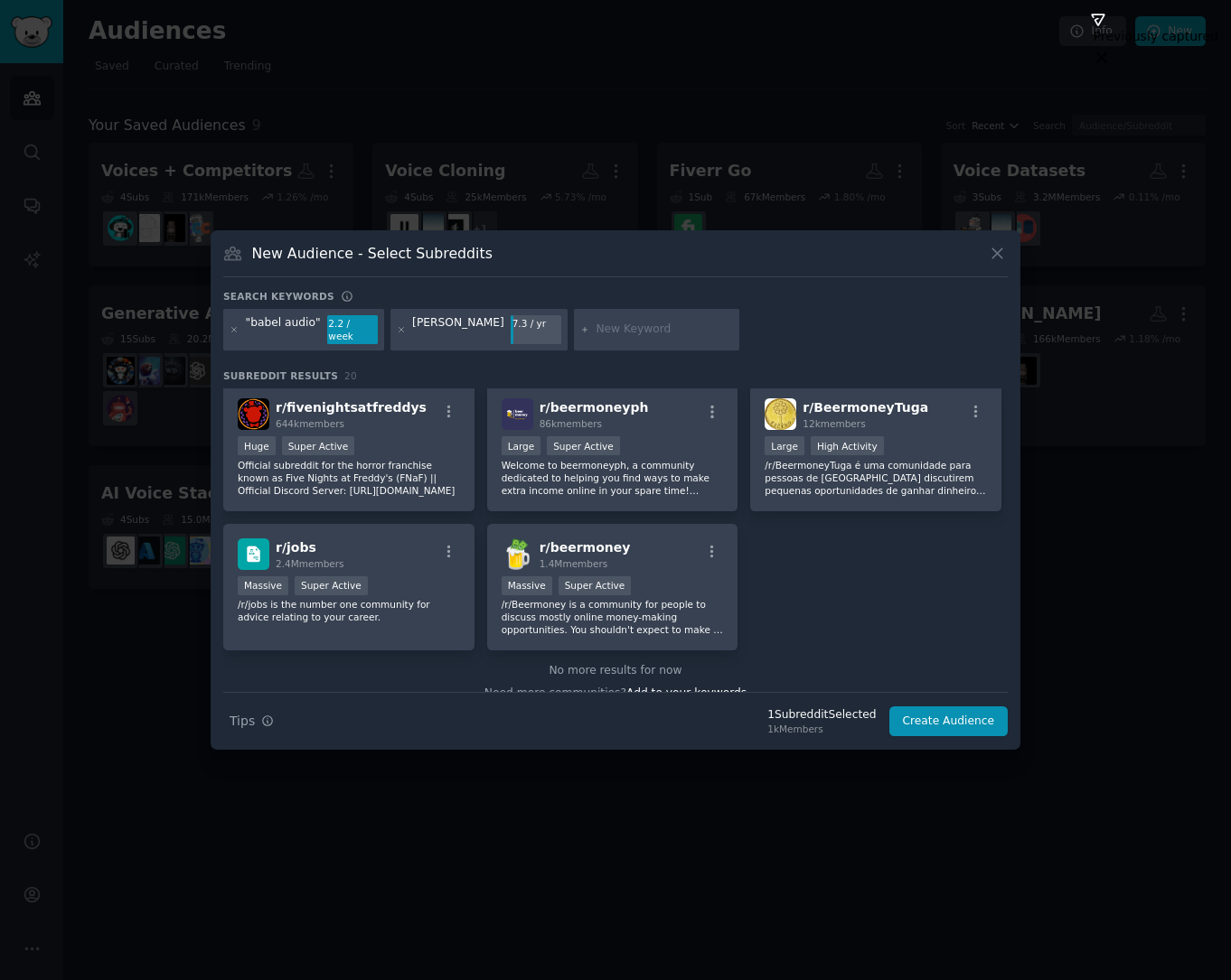
scroll to position [688, 0]
click at [681, 567] on div "r/ beermoney 1.4M members Massive Super Active /r/Beermoney is a community for …" at bounding box center [613, 589] width 251 height 127
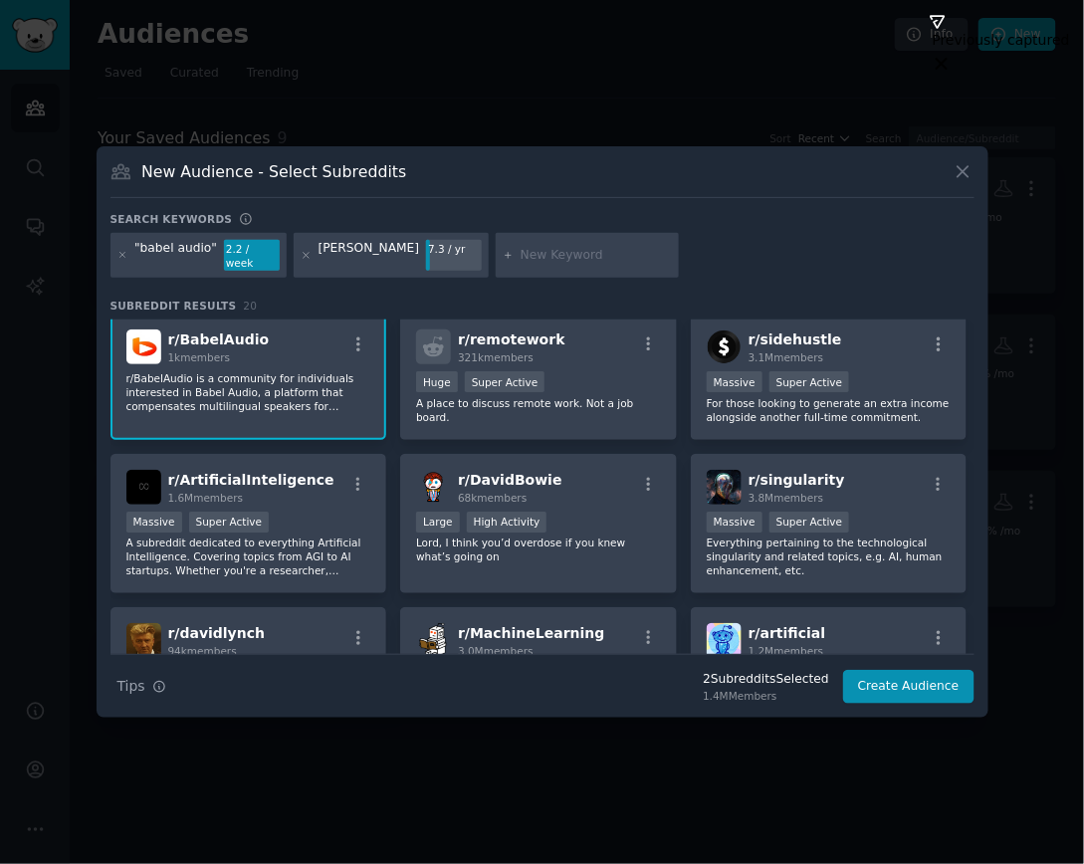
scroll to position [0, 0]
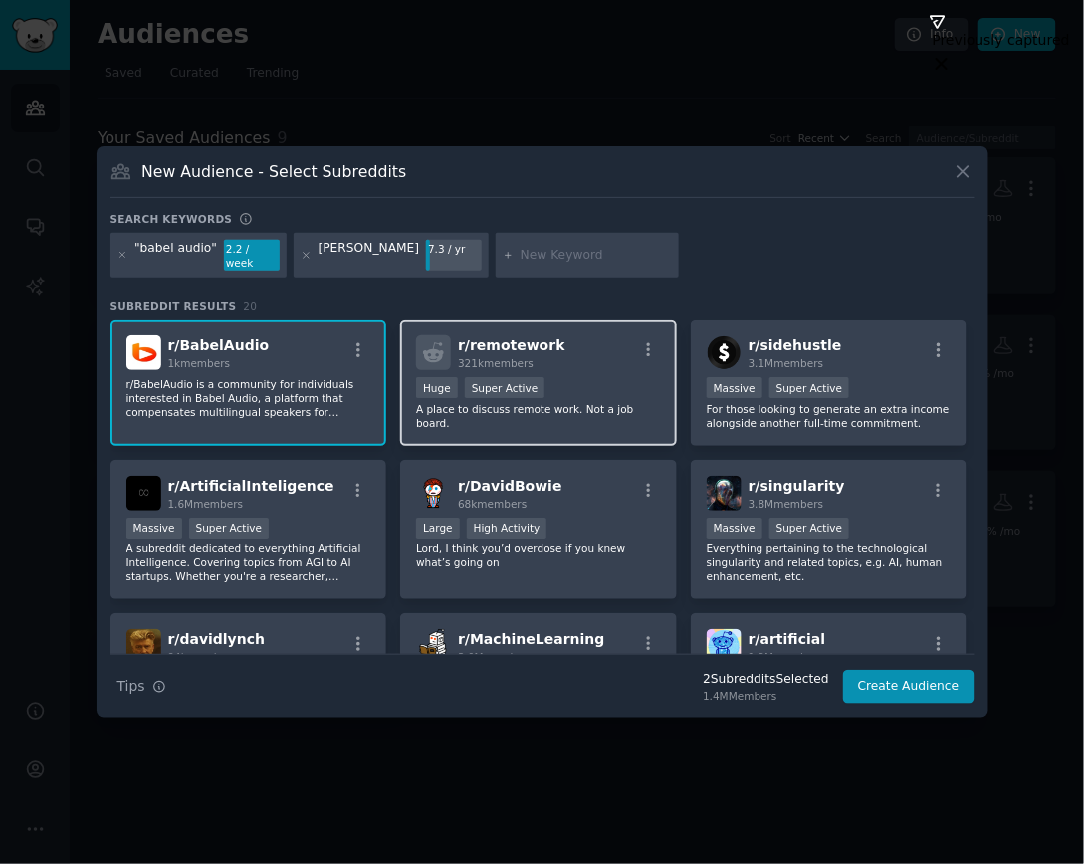
click at [586, 352] on div "r/ remotework 321k members" at bounding box center [538, 353] width 245 height 35
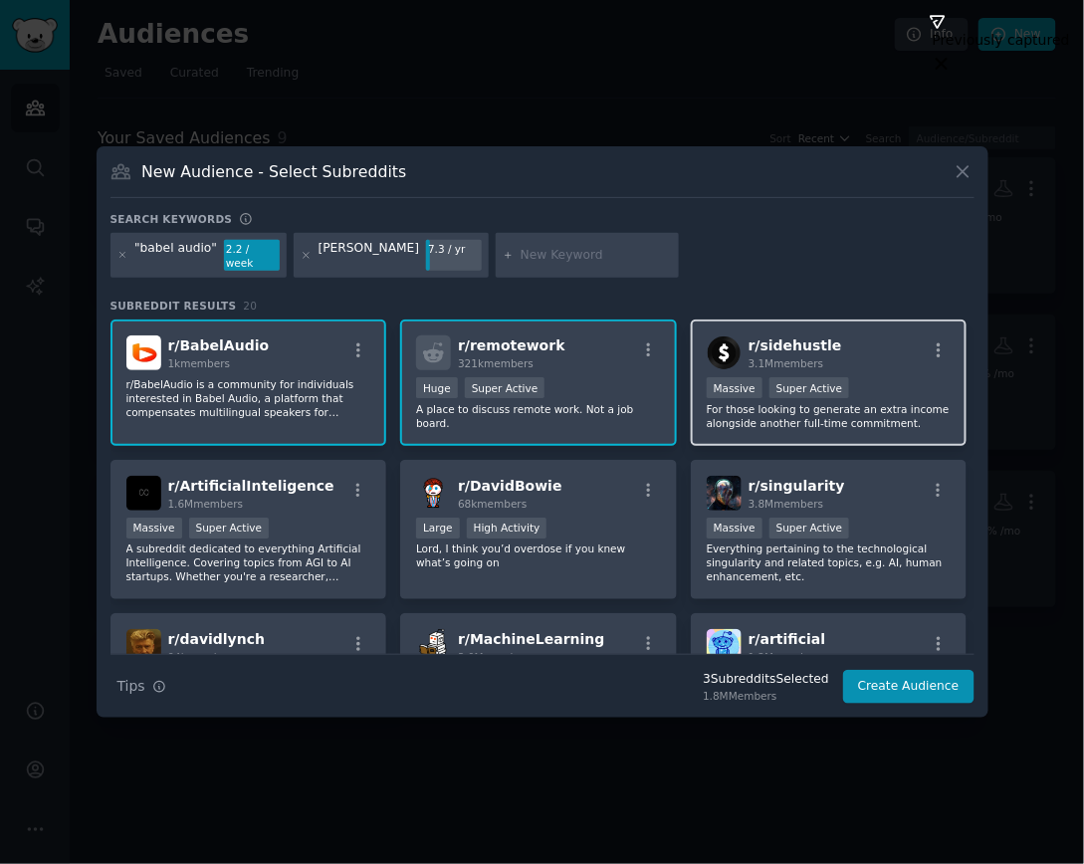
click at [854, 336] on div "r/ sidehustle 3.1M members" at bounding box center [829, 353] width 245 height 35
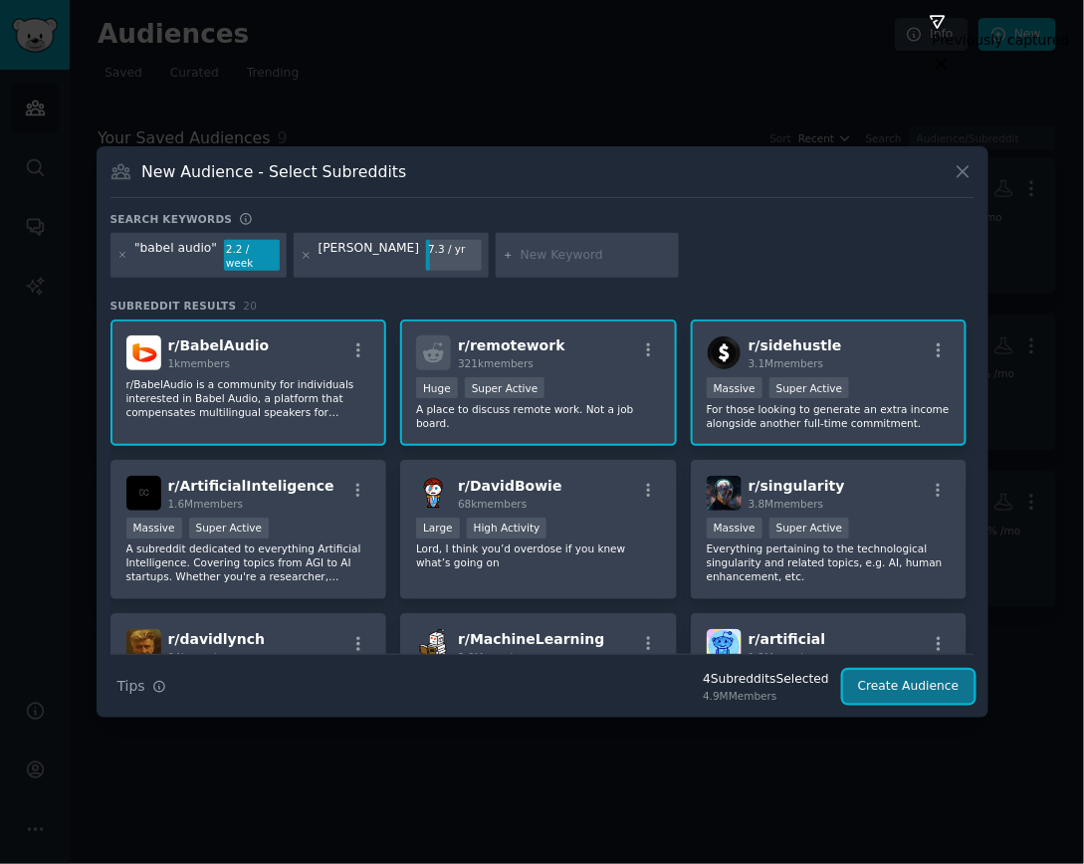
click at [900, 684] on button "Create Audience" at bounding box center [908, 687] width 131 height 34
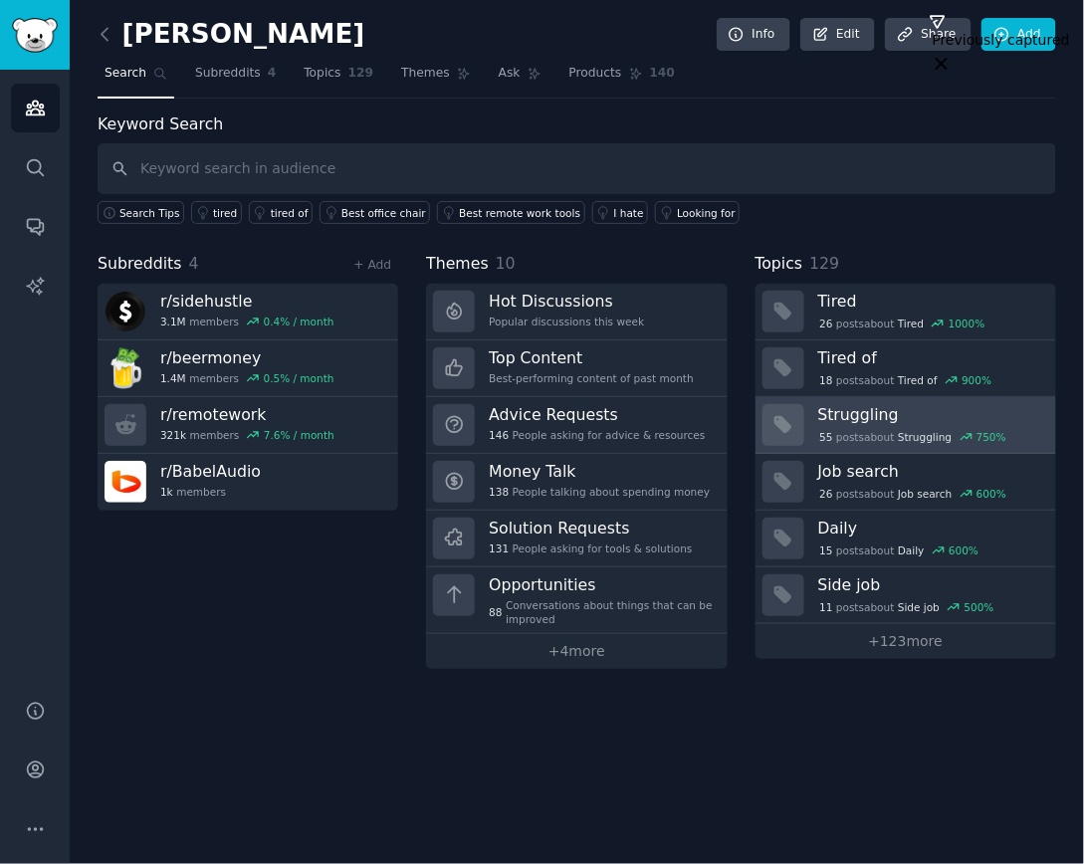
click at [854, 425] on div "55 post s about Struggling 750 %" at bounding box center [930, 435] width 224 height 21
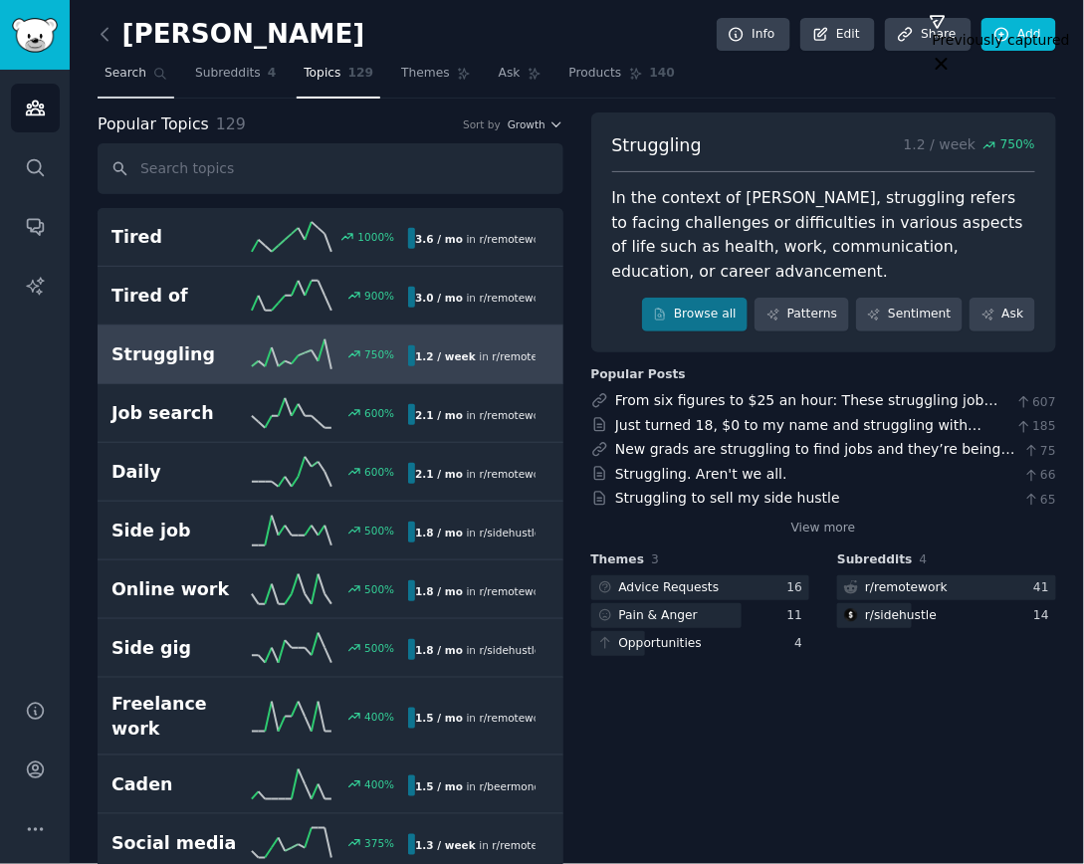
click at [127, 73] on span "Search" at bounding box center [126, 74] width 42 height 18
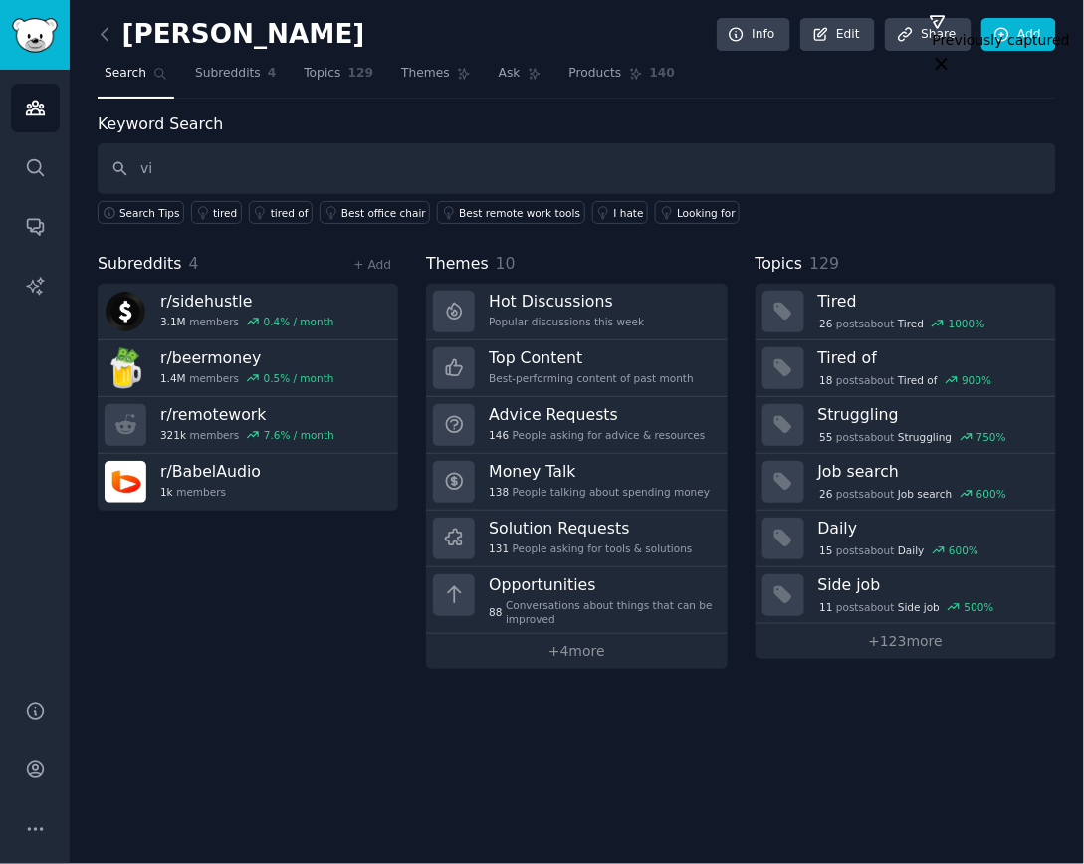
type input "v"
type input "babel transcripts"
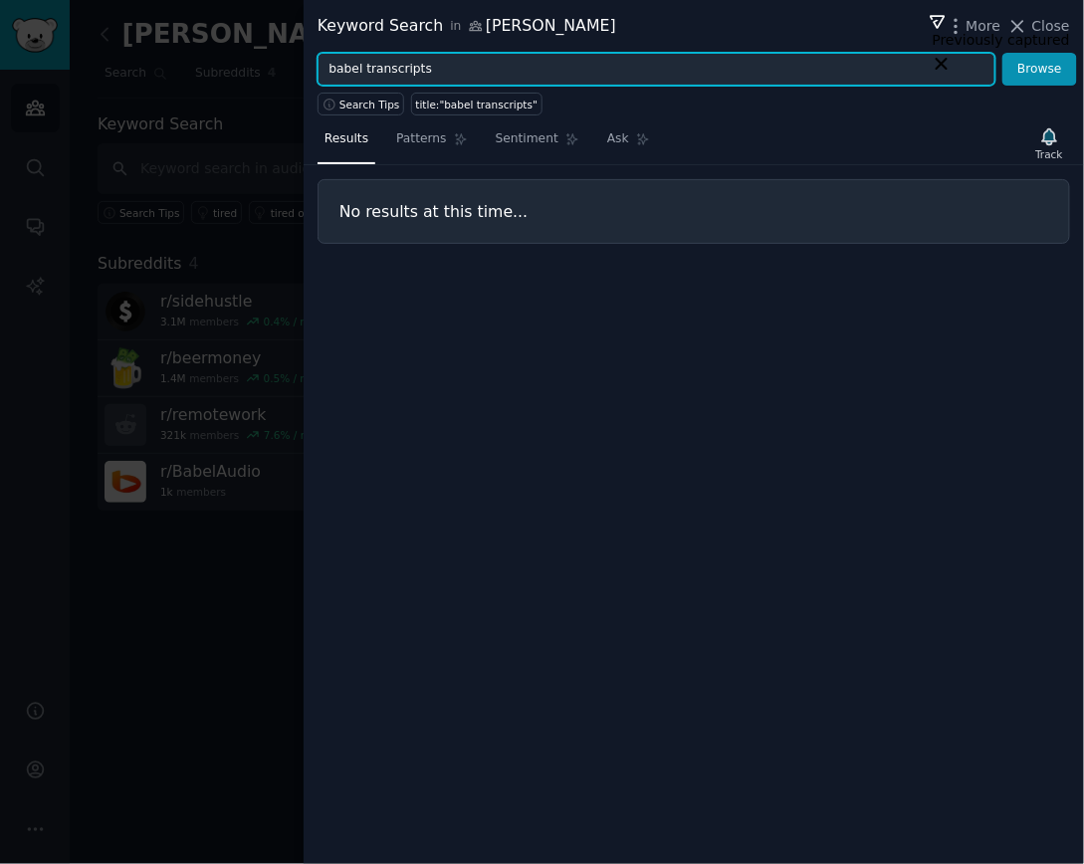
drag, startPoint x: 472, startPoint y: 73, endPoint x: 325, endPoint y: 77, distance: 147.4
click at [323, 76] on input "babel transcripts" at bounding box center [657, 70] width 678 height 34
type input "transcripts"
click at [1003, 53] on button "Browse" at bounding box center [1040, 70] width 75 height 34
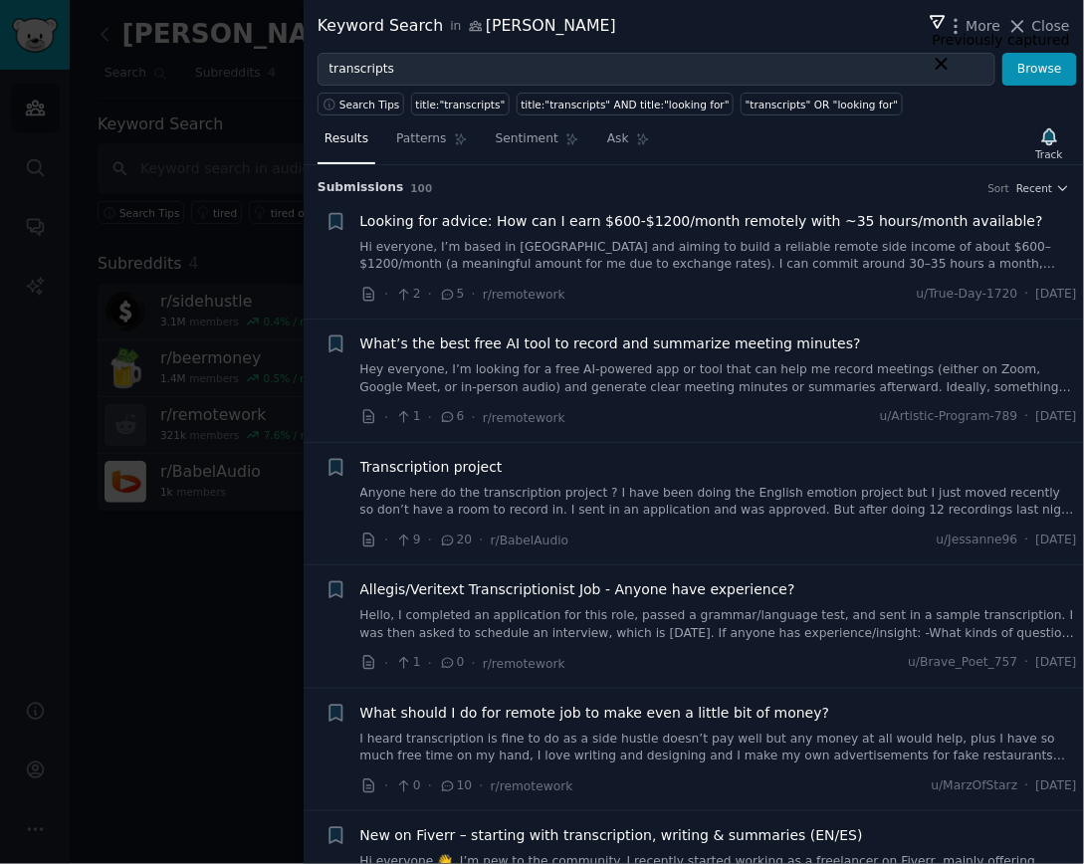
click at [492, 487] on link "Anyone here do the transcription project ? I have been doing the English emotio…" at bounding box center [719, 502] width 718 height 35
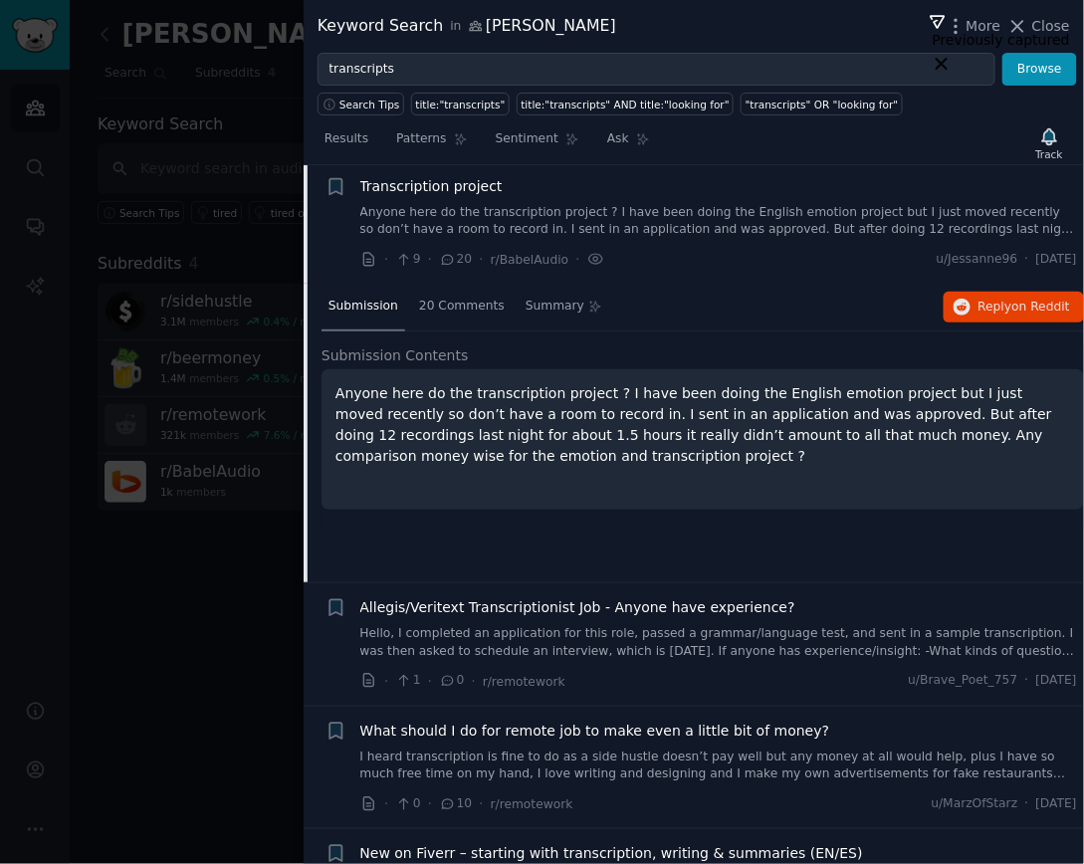
scroll to position [281, 0]
click at [601, 411] on p "Anyone here do the transcription project ? I have been doing the English emotio…" at bounding box center [703, 425] width 735 height 84
click at [956, 305] on icon "button" at bounding box center [963, 308] width 18 height 18
